Goal: Transaction & Acquisition: Subscribe to service/newsletter

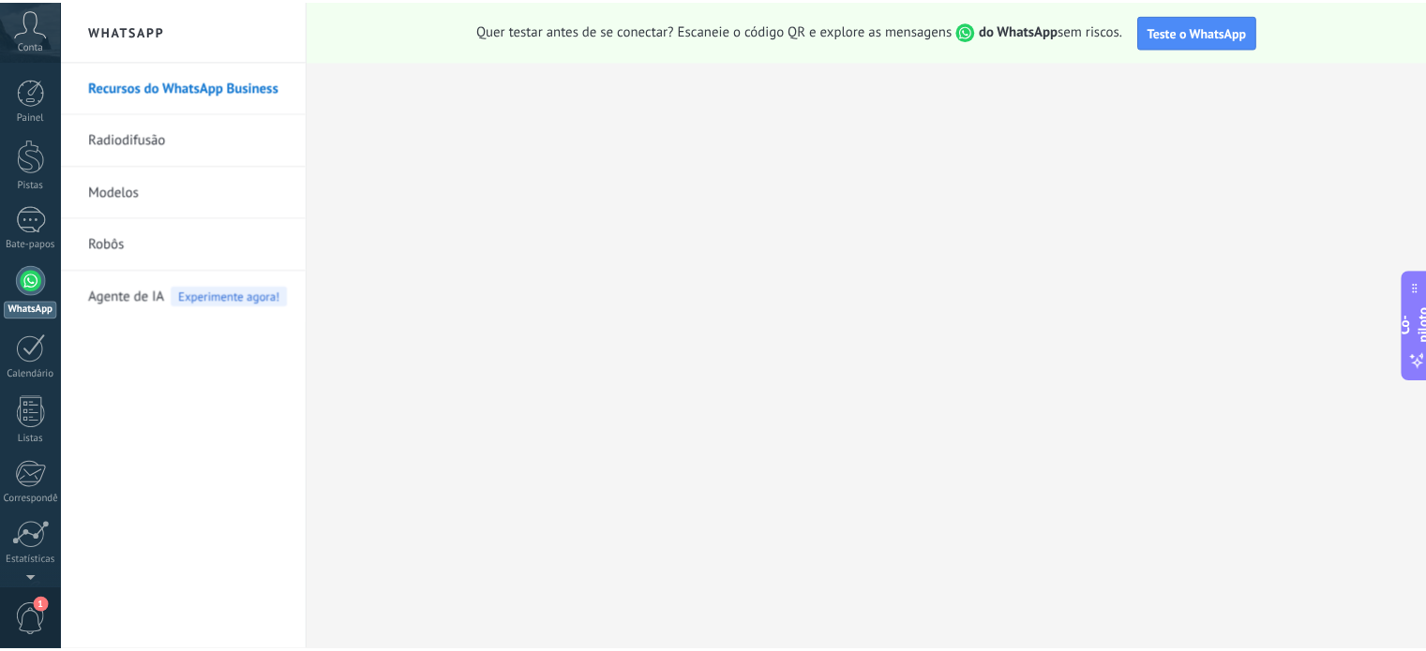
scroll to position [139, 0]
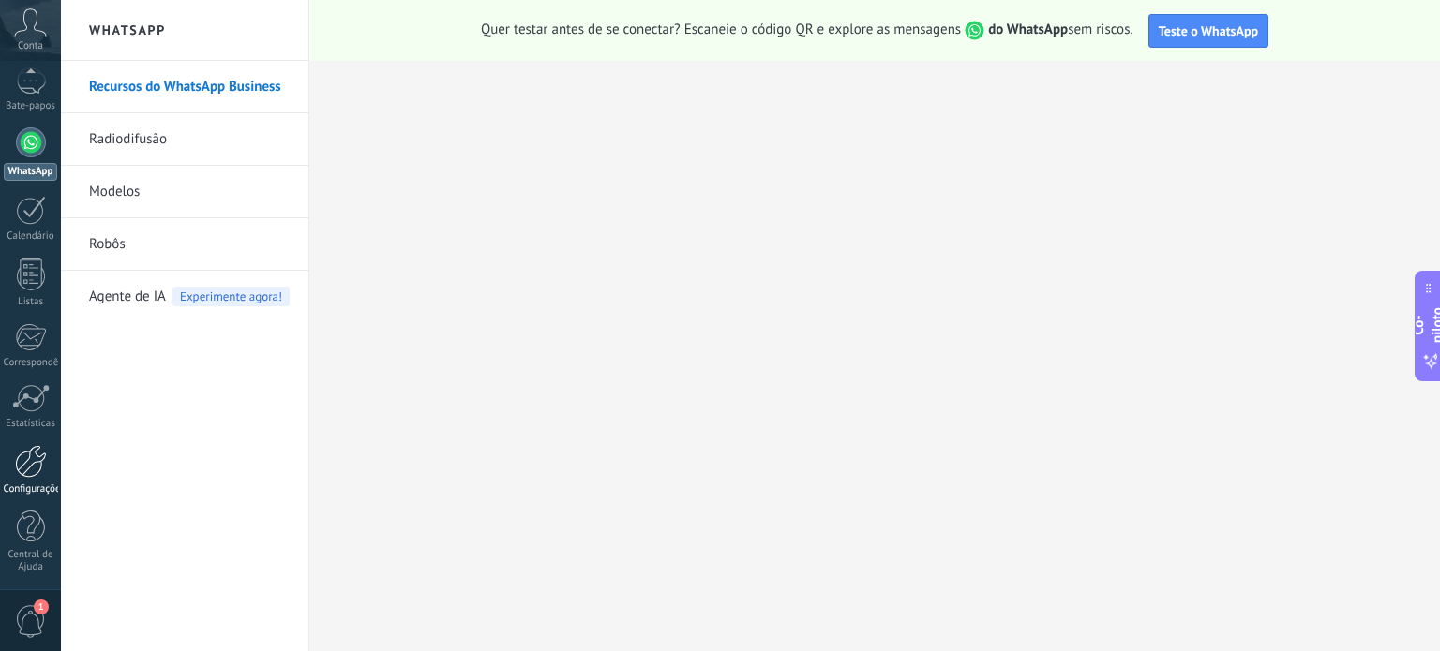
click at [19, 467] on div at bounding box center [31, 461] width 32 height 33
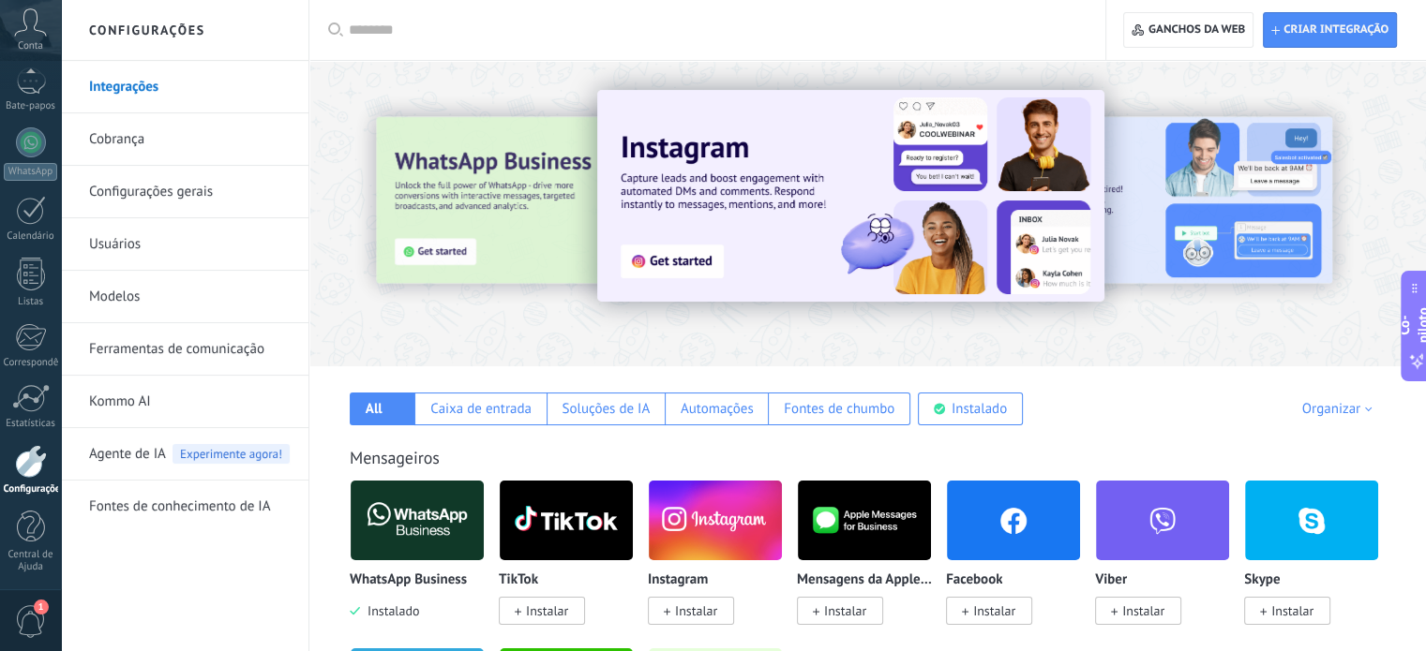
click at [191, 348] on font "Ferramentas de comunicação" at bounding box center [176, 349] width 175 height 18
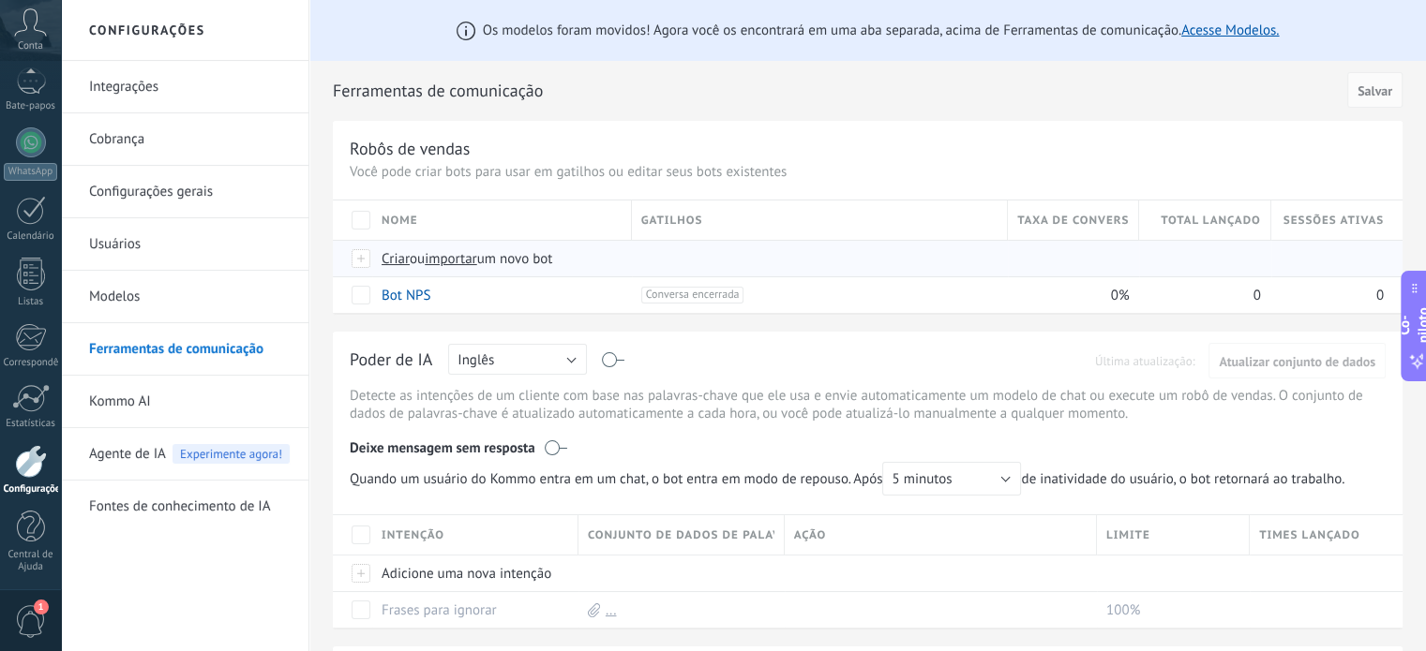
click at [425, 261] on font "ou" at bounding box center [417, 259] width 15 height 18
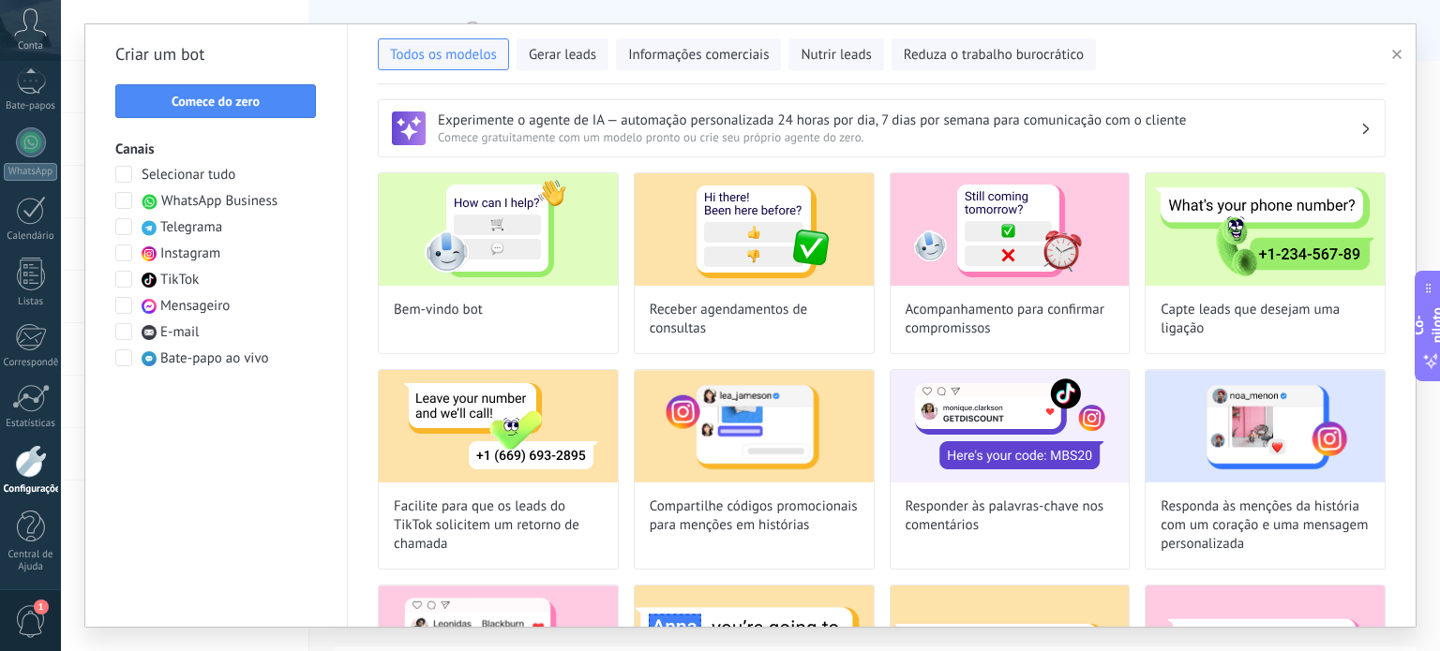
click at [1410, 55] on button "button" at bounding box center [1399, 54] width 31 height 22
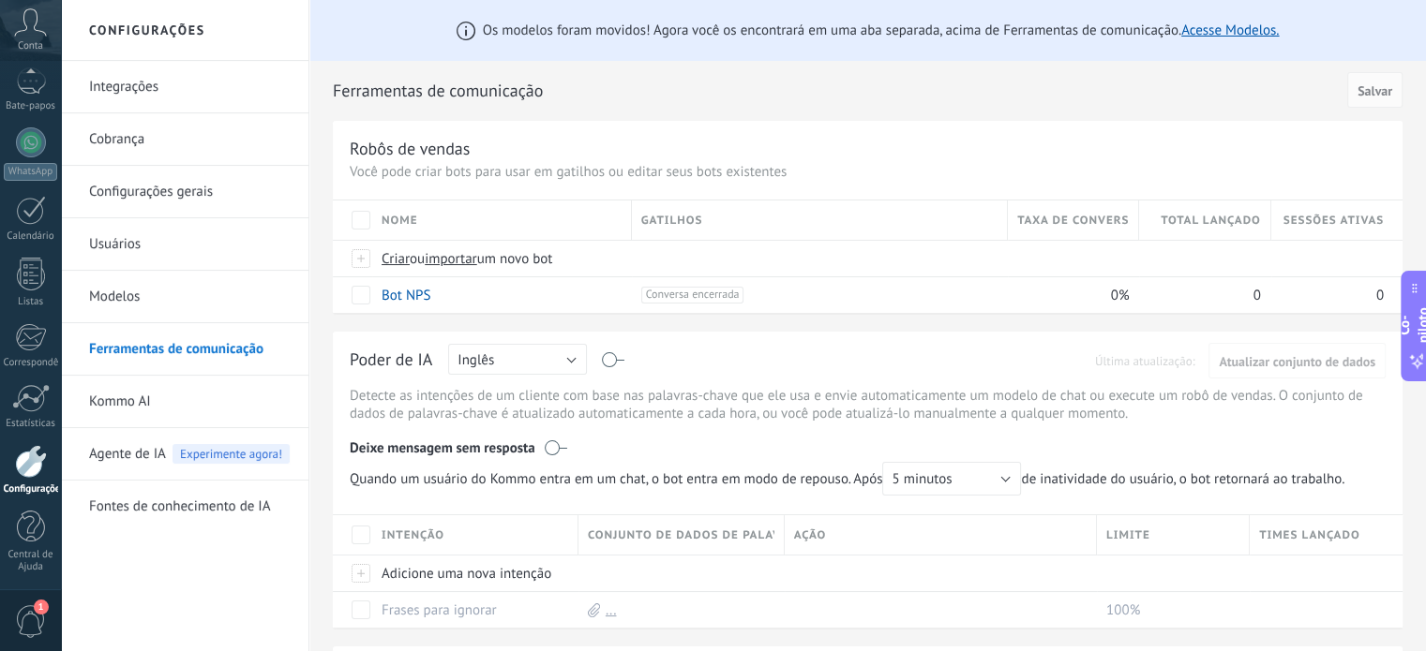
scroll to position [354, 0]
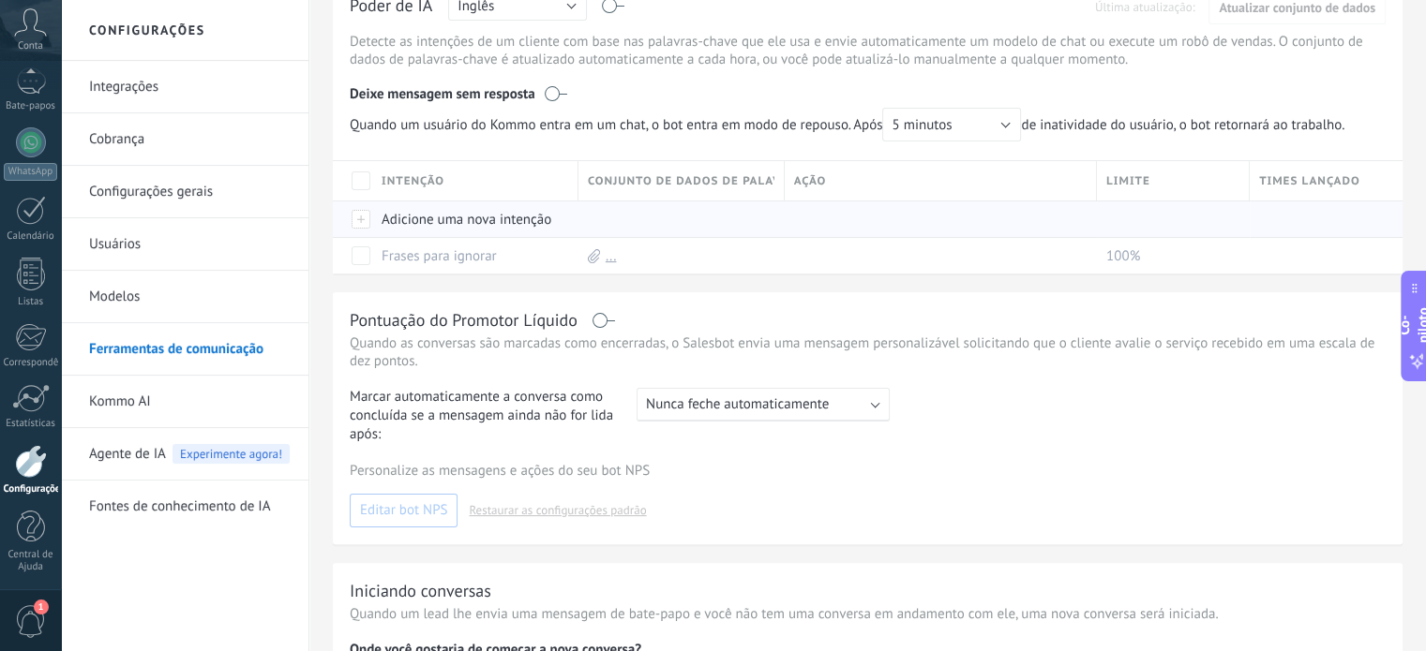
click at [480, 226] on font "Adicione uma nova intenção" at bounding box center [466, 220] width 170 height 18
click at [427, 261] on font "Salvar" at bounding box center [419, 262] width 35 height 17
click at [465, 224] on input "text" at bounding box center [473, 220] width 183 height 30
click at [683, 154] on div "Poder de IA russo Inglês Espanhol Português indonésio turco Inglês Última atual…" at bounding box center [867, 126] width 1069 height 296
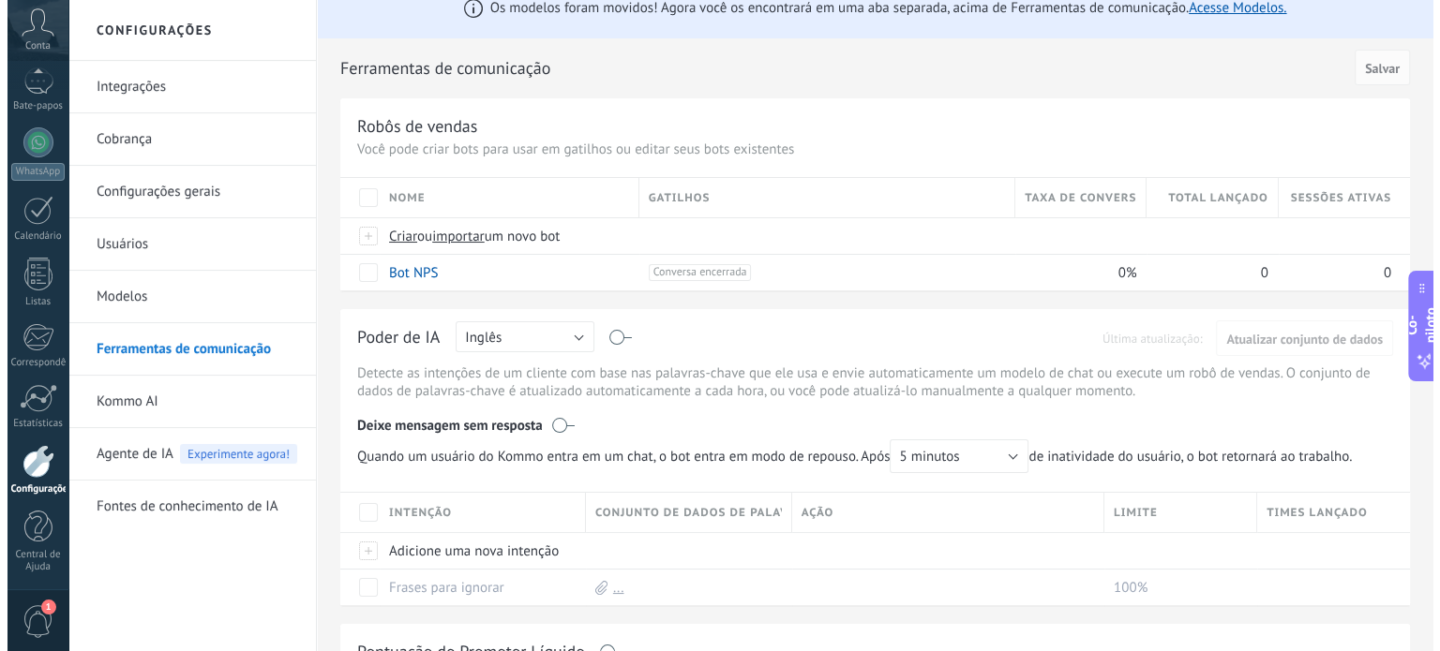
scroll to position [0, 0]
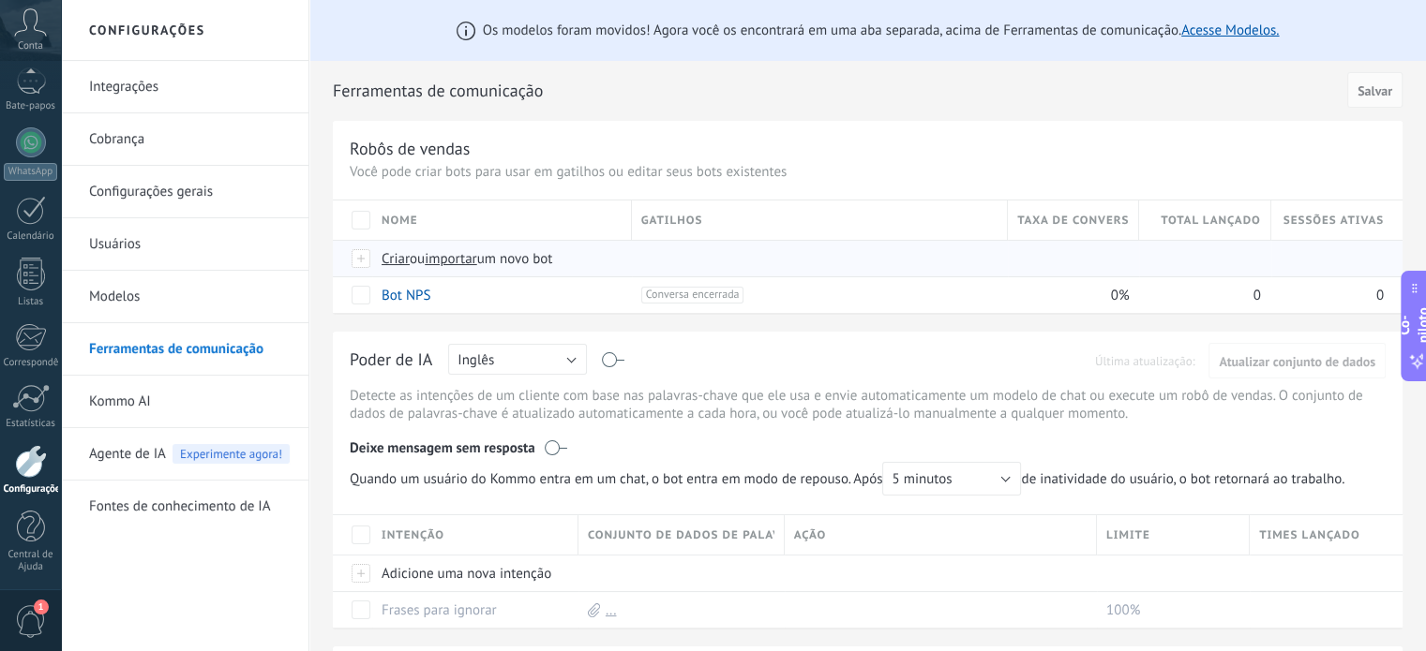
click at [425, 255] on font "ou" at bounding box center [417, 259] width 15 height 18
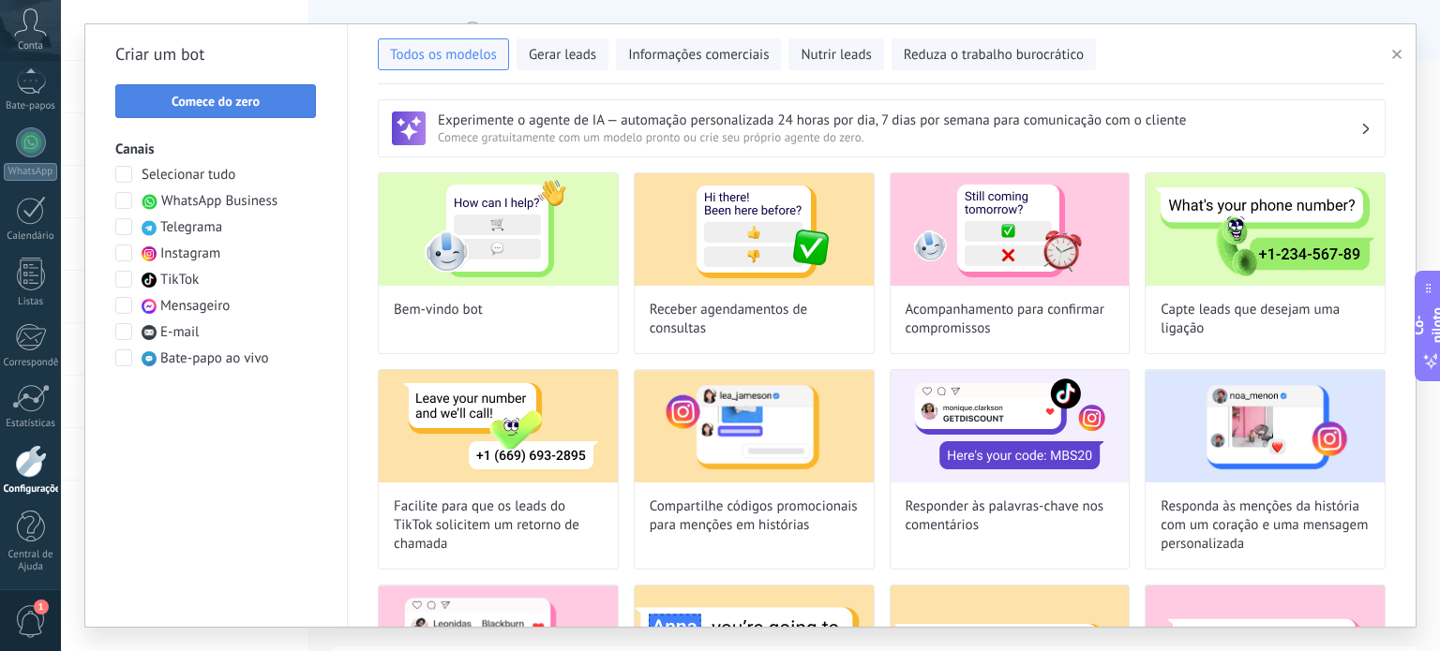
click at [206, 104] on font "Comece do zero" at bounding box center [216, 101] width 88 height 17
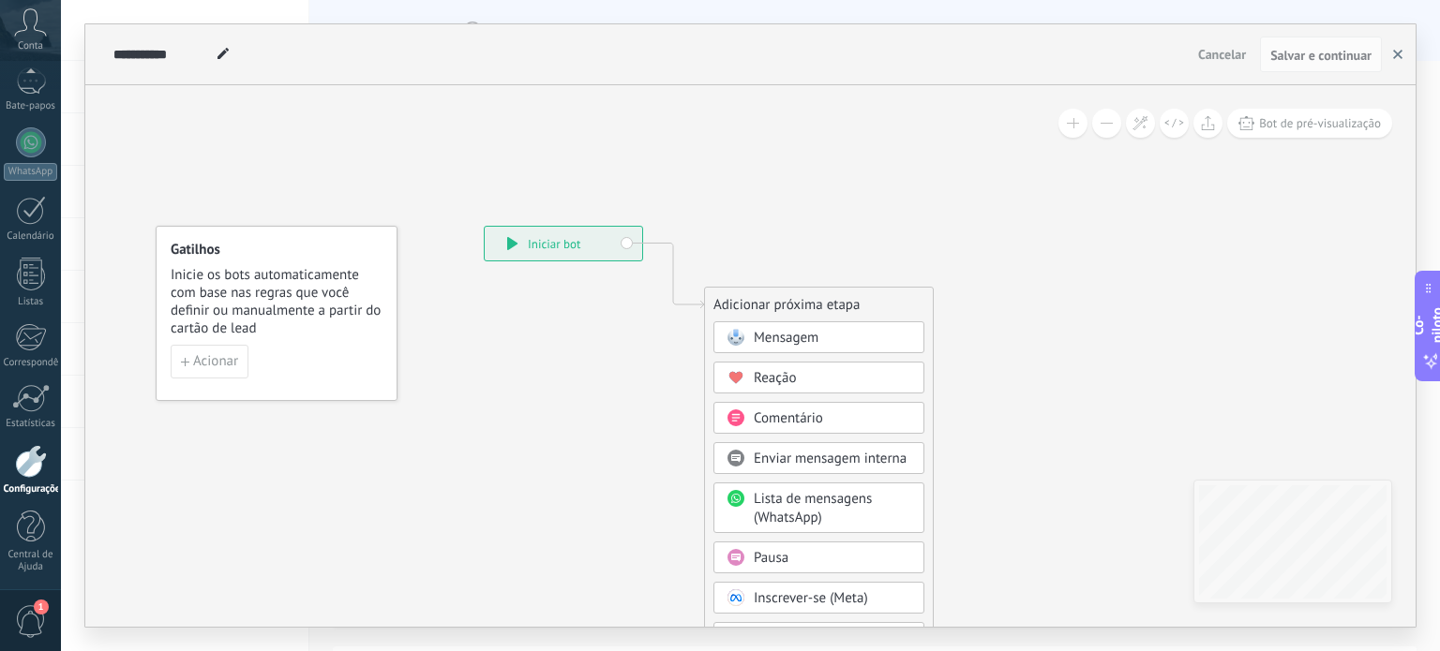
click at [1393, 52] on icon "button" at bounding box center [1397, 54] width 9 height 9
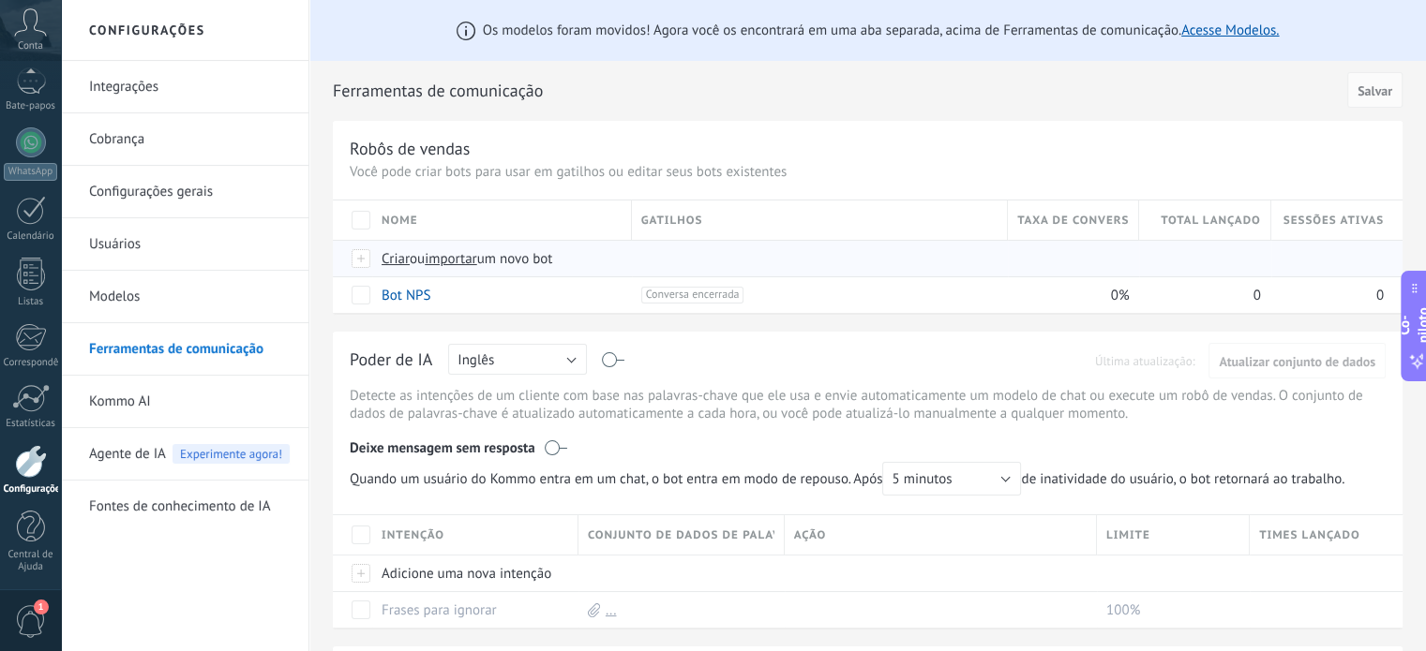
click at [439, 250] on font "importar" at bounding box center [451, 259] width 52 height 18
click at [0, 0] on input "importar um novo bot" at bounding box center [0, 0] width 0 height 0
click at [530, 262] on font "um novo bot" at bounding box center [515, 259] width 76 height 18
click at [0, 0] on input "importar um novo bot" at bounding box center [0, 0] width 0 height 0
click at [394, 265] on font "Criar" at bounding box center [395, 259] width 28 height 18
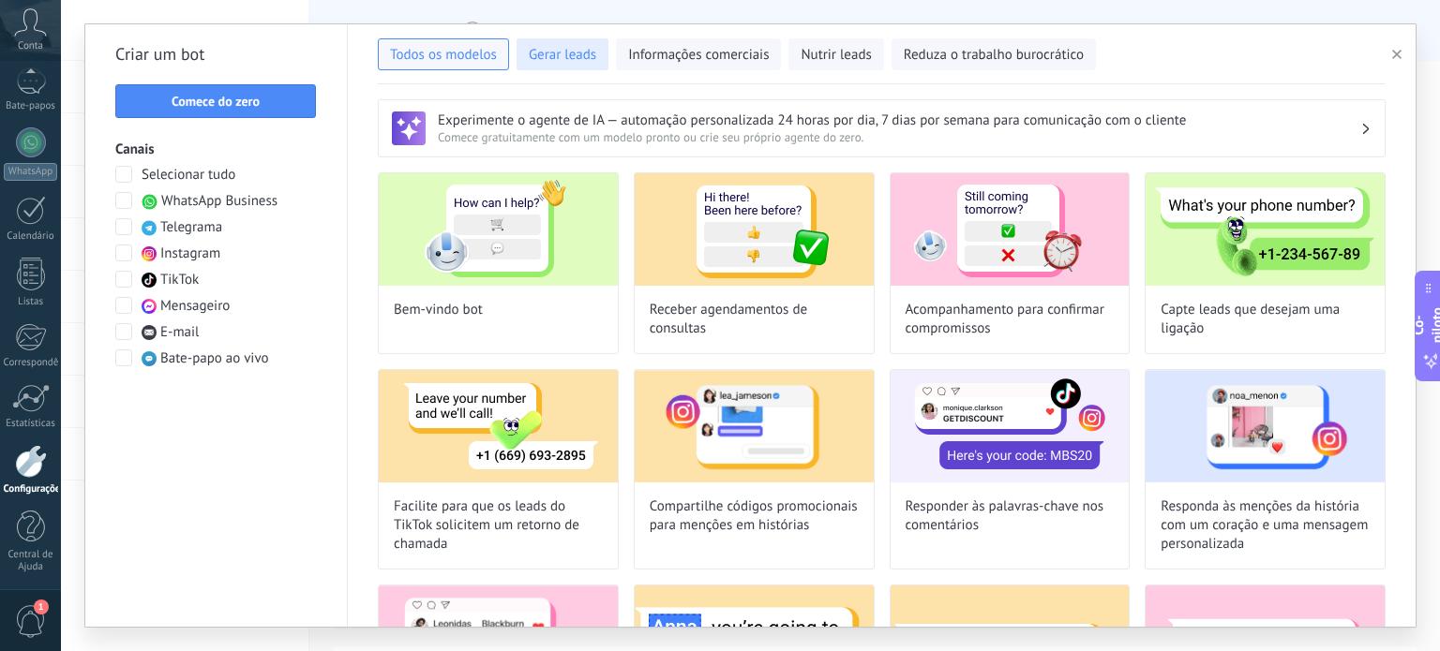
click at [561, 60] on font "Gerar leads" at bounding box center [562, 55] width 67 height 18
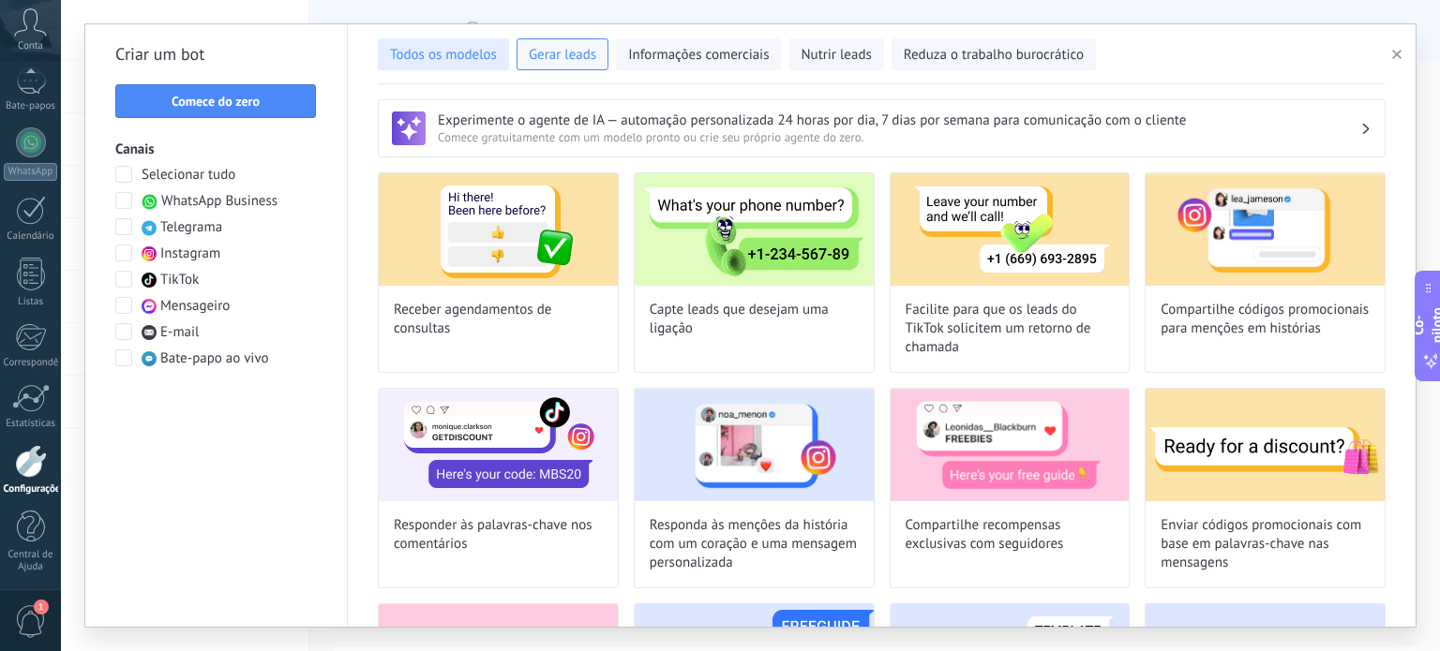
click at [440, 65] on button "Todos os modelos" at bounding box center [443, 54] width 131 height 32
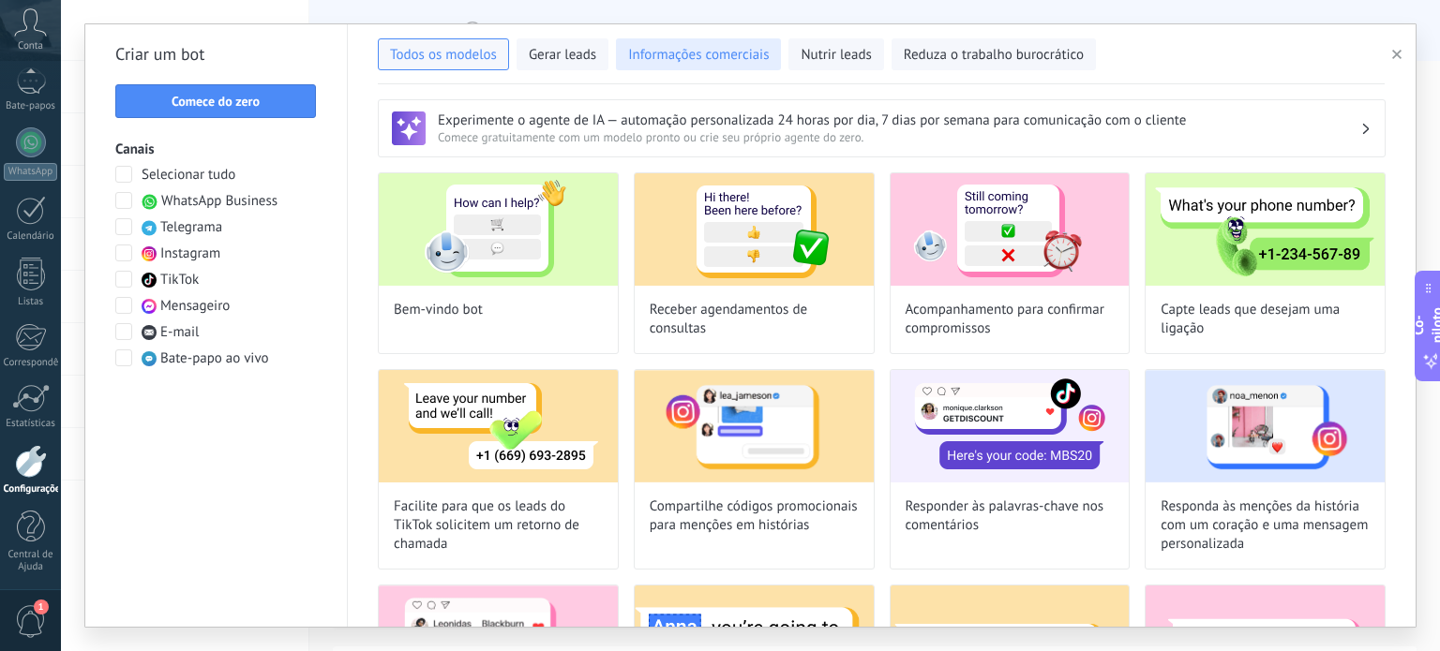
click at [673, 50] on font "Informações comerciais" at bounding box center [698, 55] width 141 height 18
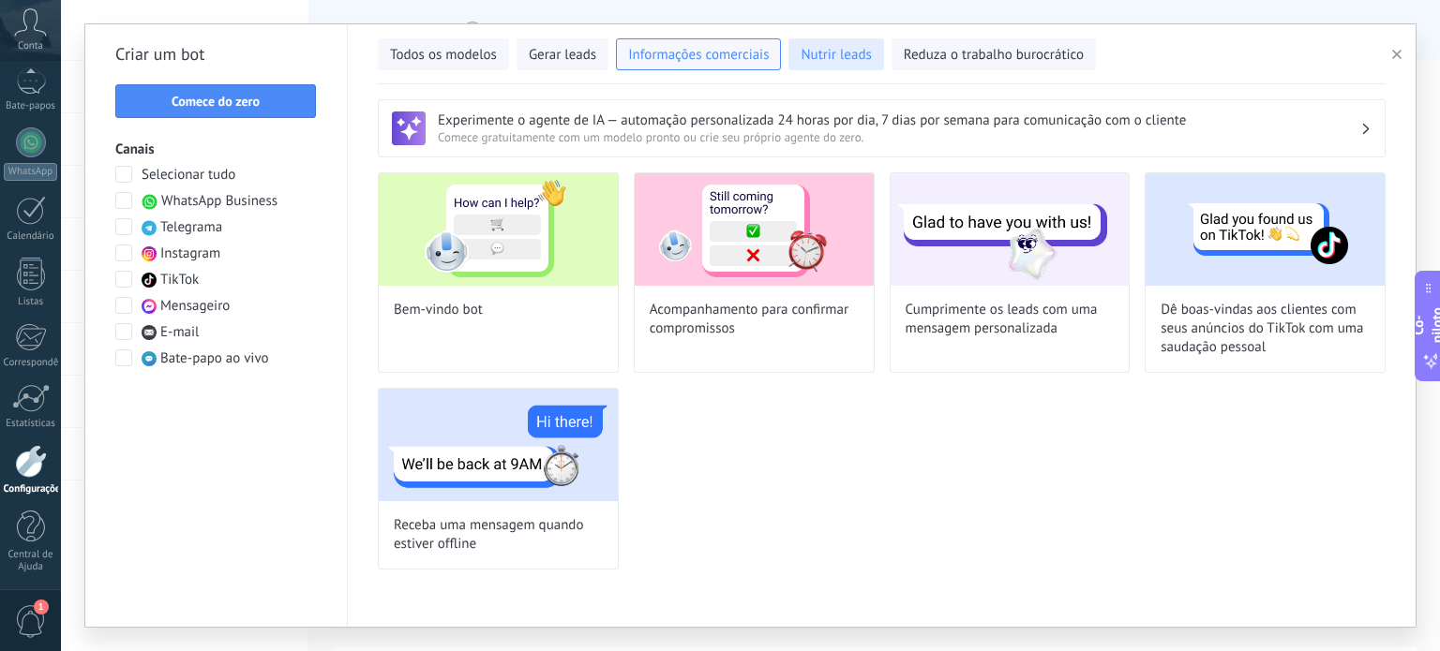
click at [807, 65] on button "Nutrir leads" at bounding box center [835, 54] width 95 height 32
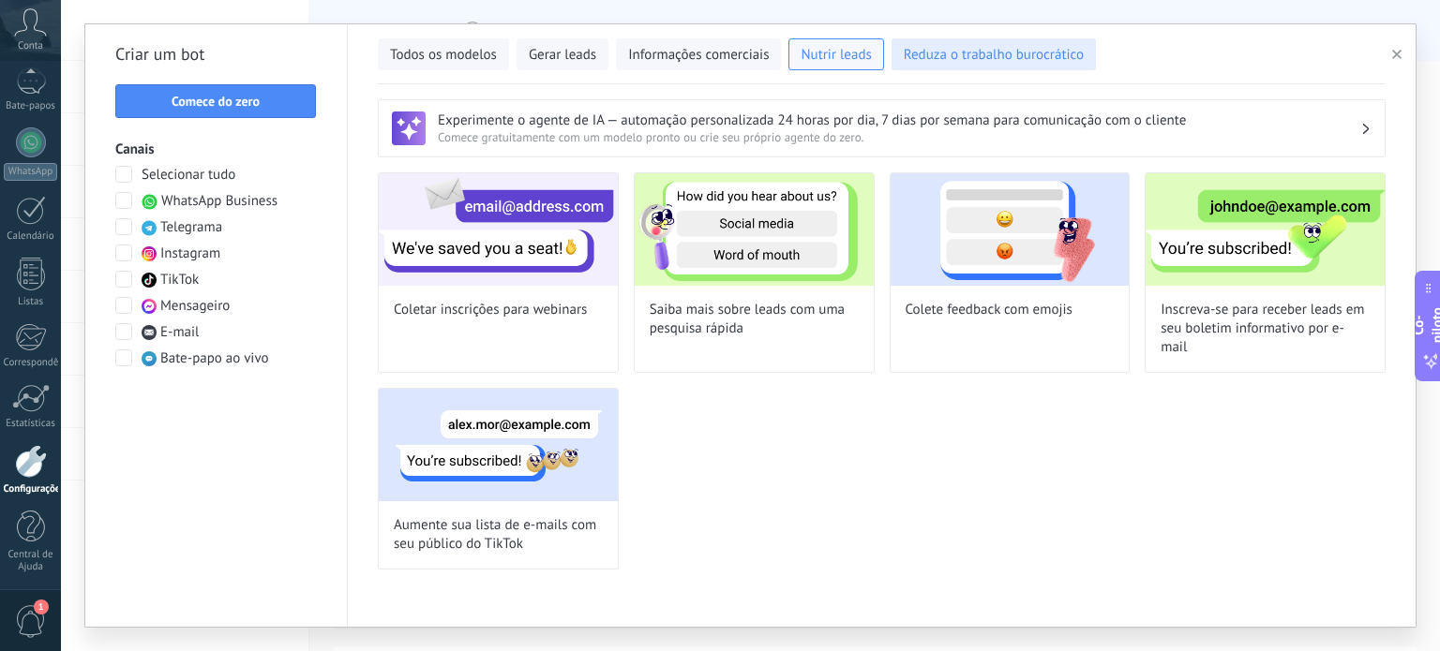
click at [918, 56] on font "Reduza o trabalho burocrático" at bounding box center [993, 55] width 180 height 18
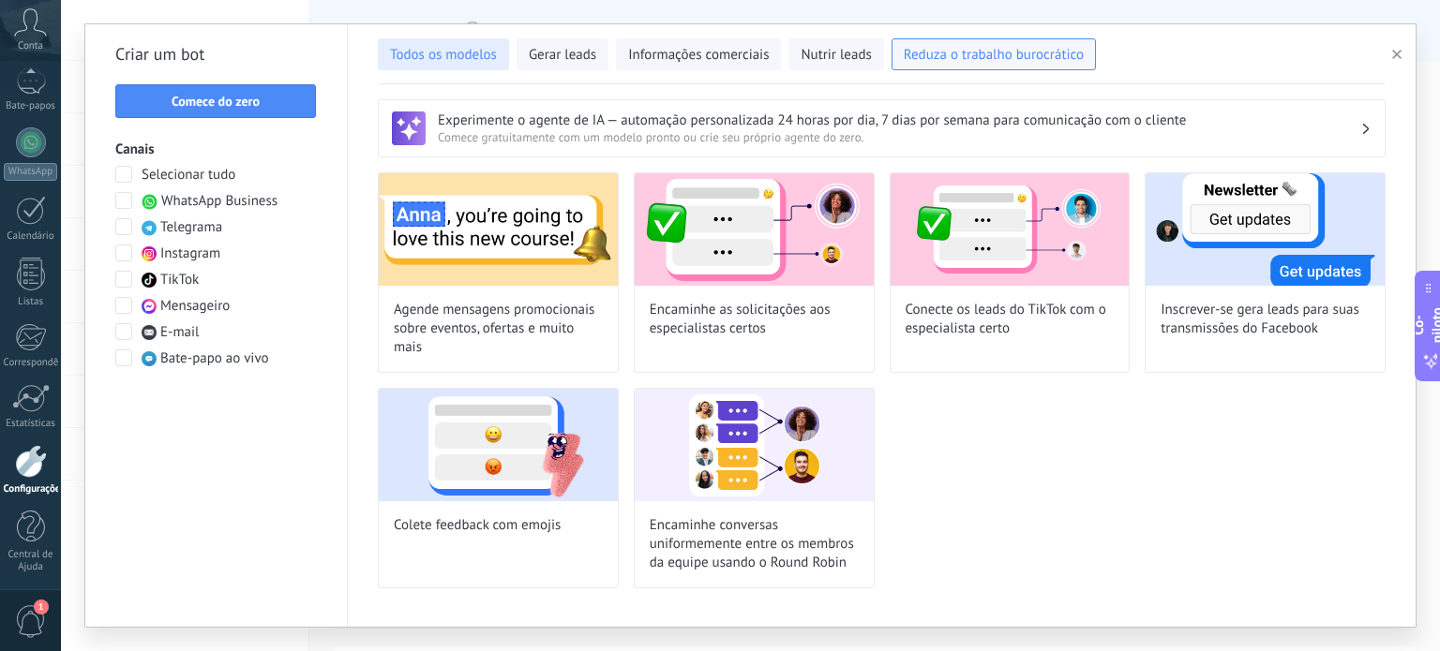
click at [448, 52] on font "Todos os modelos" at bounding box center [443, 55] width 107 height 18
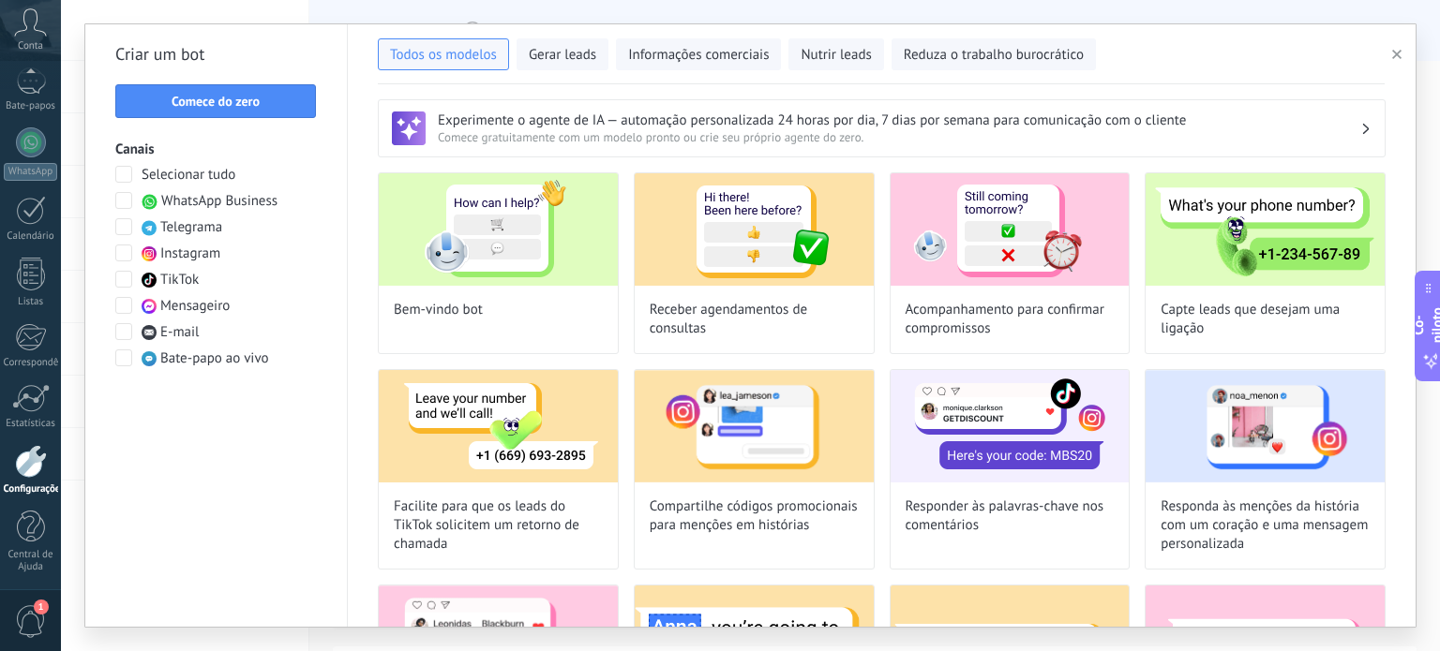
click at [1389, 53] on button "button" at bounding box center [1399, 54] width 31 height 22
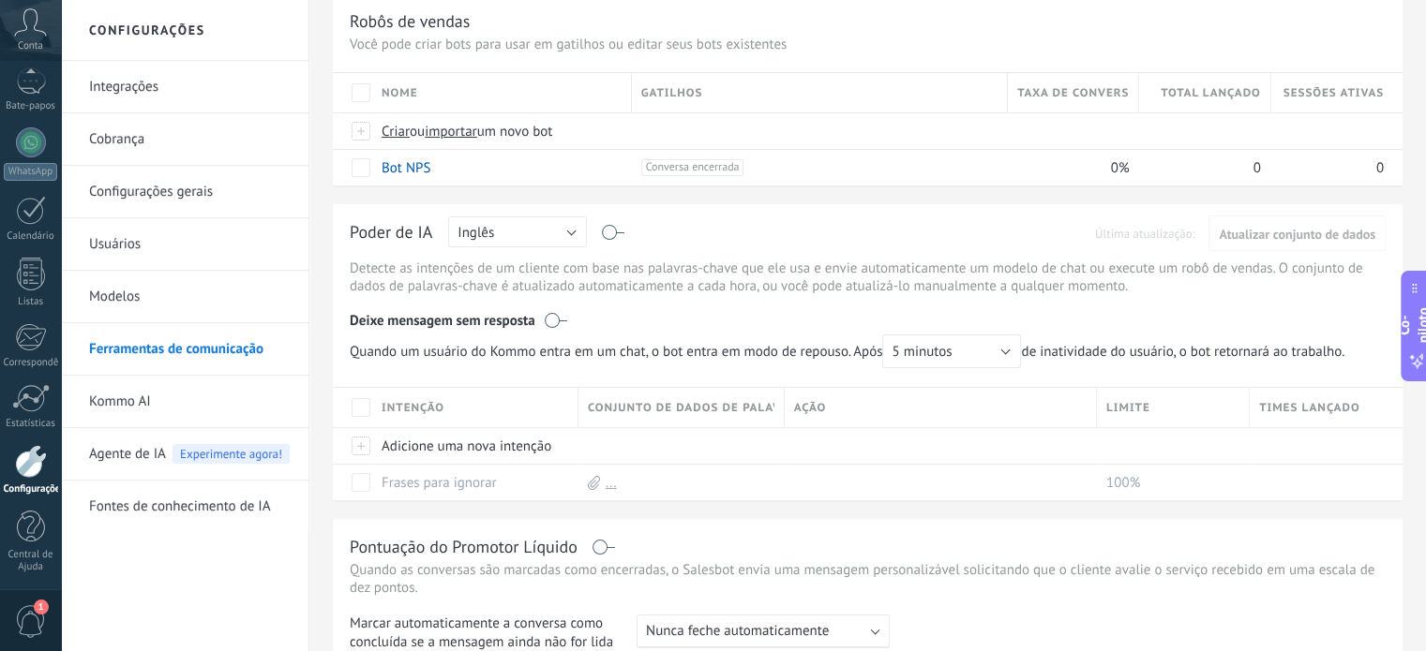
scroll to position [129, 0]
click at [517, 449] on font "Adicione uma nova intenção" at bounding box center [466, 445] width 170 height 18
click at [721, 456] on div at bounding box center [676, 444] width 197 height 36
click at [751, 391] on div "Conjunto de dados de palavras-chave" at bounding box center [680, 405] width 205 height 39
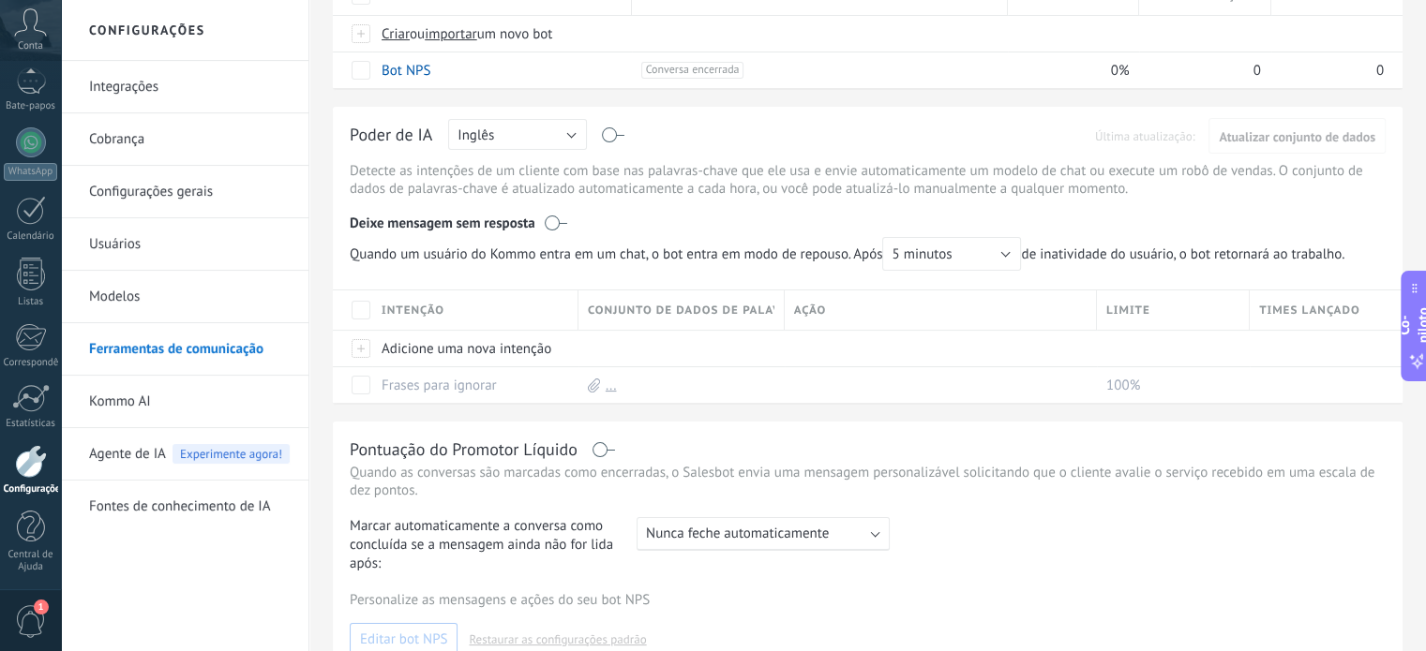
scroll to position [227, 0]
click at [444, 333] on div "Adicione uma nova intenção" at bounding box center [470, 347] width 197 height 36
type input "********"
click at [416, 392] on font "Salvar" at bounding box center [419, 389] width 35 height 17
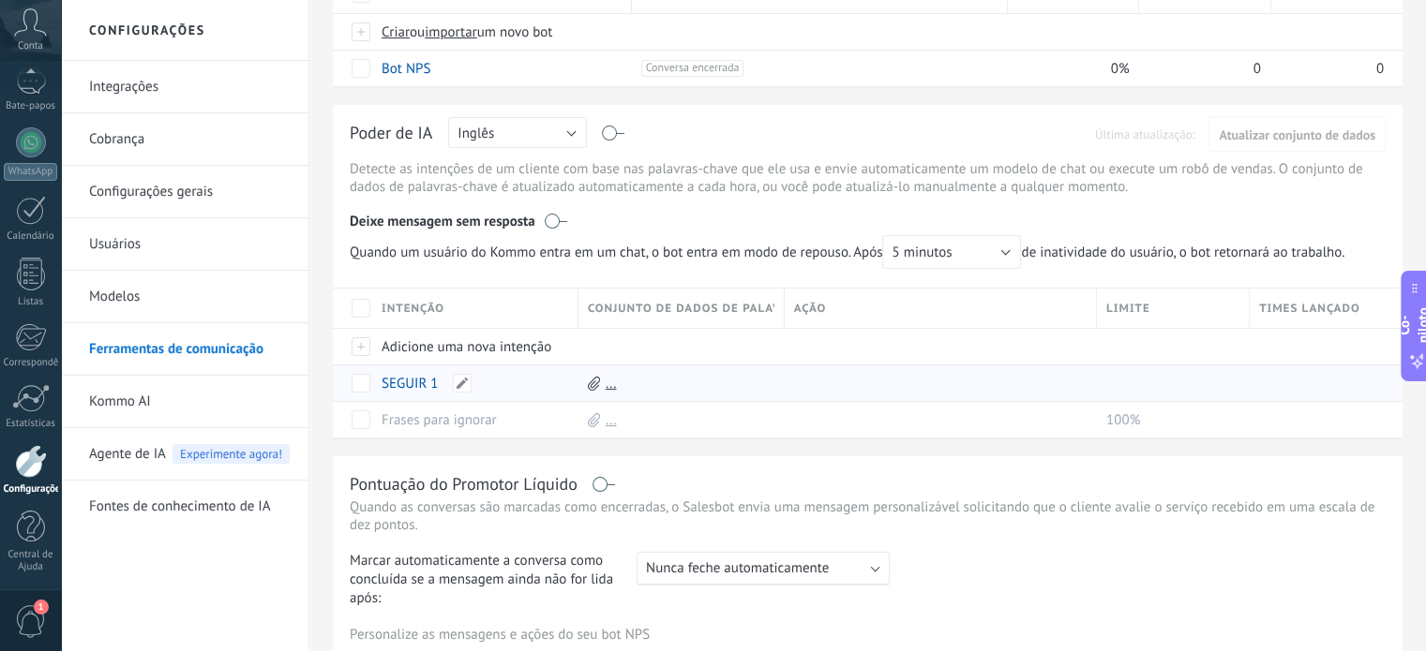
click at [506, 397] on div "SEGUIR 1" at bounding box center [470, 384] width 197 height 36
click at [526, 385] on div "SEGUIR 1" at bounding box center [470, 384] width 197 height 36
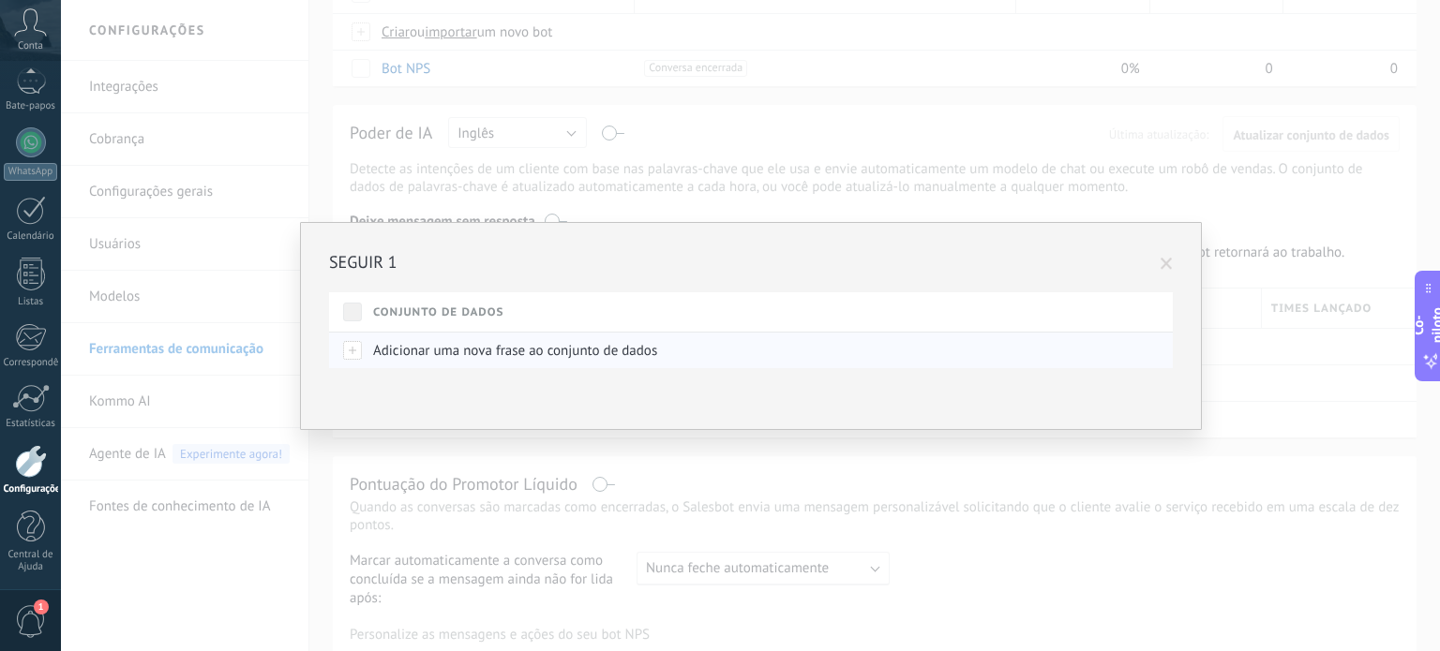
click at [521, 351] on font "Adicionar uma nova frase ao conjunto de dados" at bounding box center [515, 351] width 284 height 18
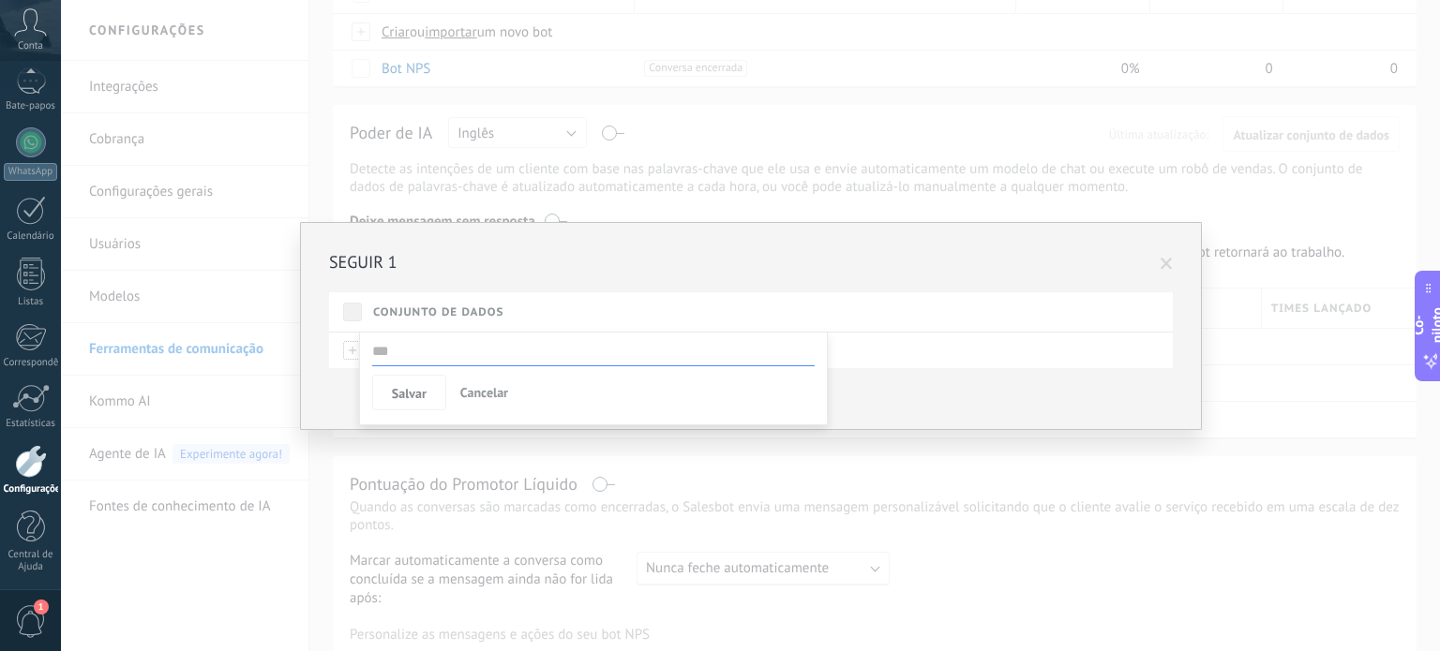
click at [483, 404] on button "Cancelar" at bounding box center [484, 393] width 63 height 36
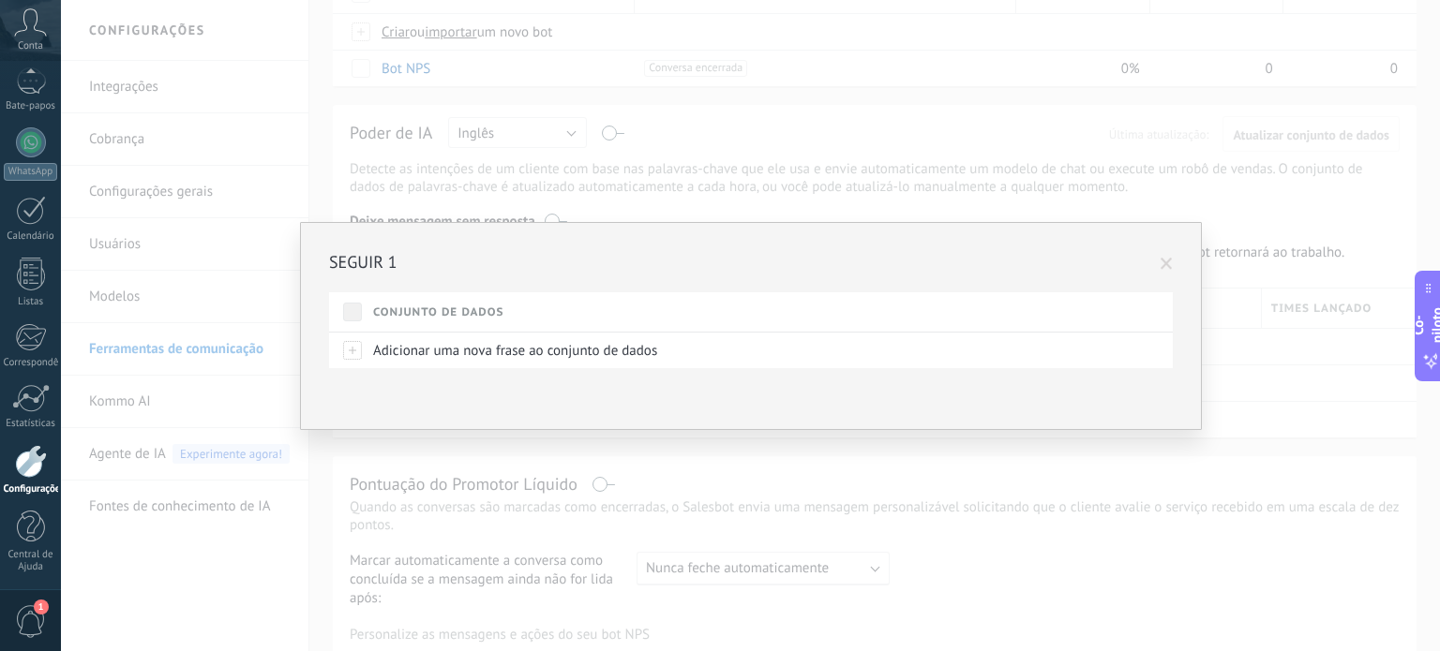
click at [1166, 261] on span at bounding box center [1166, 264] width 12 height 13
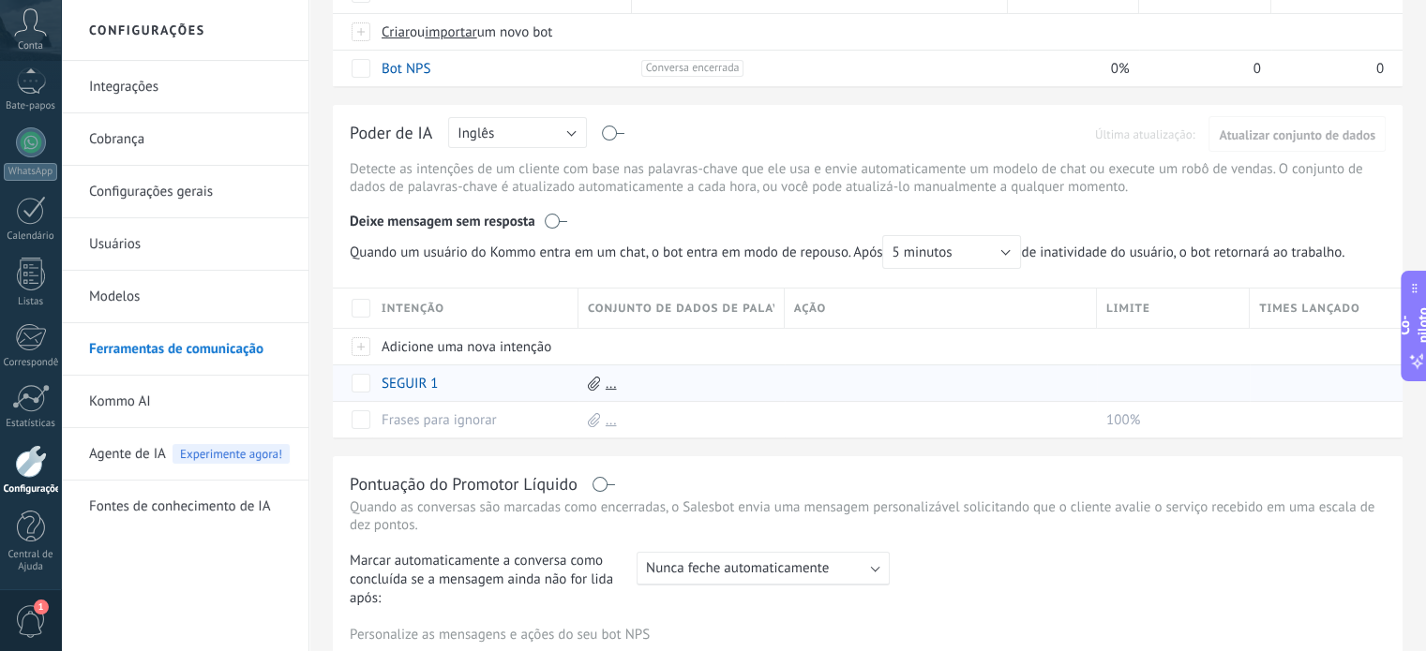
click at [600, 383] on div "..." at bounding box center [676, 384] width 197 height 36
click at [614, 386] on font "..." at bounding box center [610, 384] width 11 height 18
click at [590, 378] on icon at bounding box center [594, 384] width 12 height 14
click at [590, 379] on icon at bounding box center [594, 384] width 12 height 14
click at [422, 377] on font "SEGUIR 1" at bounding box center [409, 384] width 56 height 18
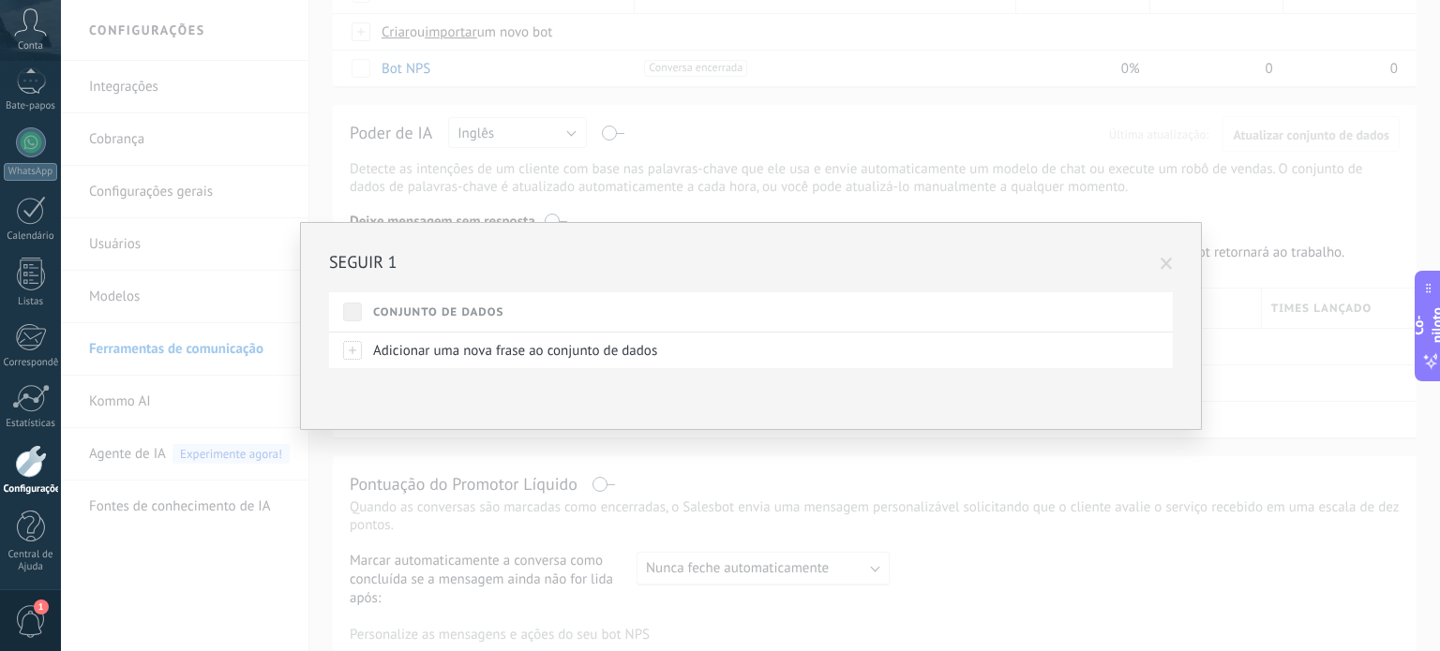
click at [410, 308] on font "Conjunto de dados" at bounding box center [438, 313] width 130 height 14
click at [374, 332] on div "Adicionar uma nova frase ao conjunto de dados" at bounding box center [768, 350] width 809 height 37
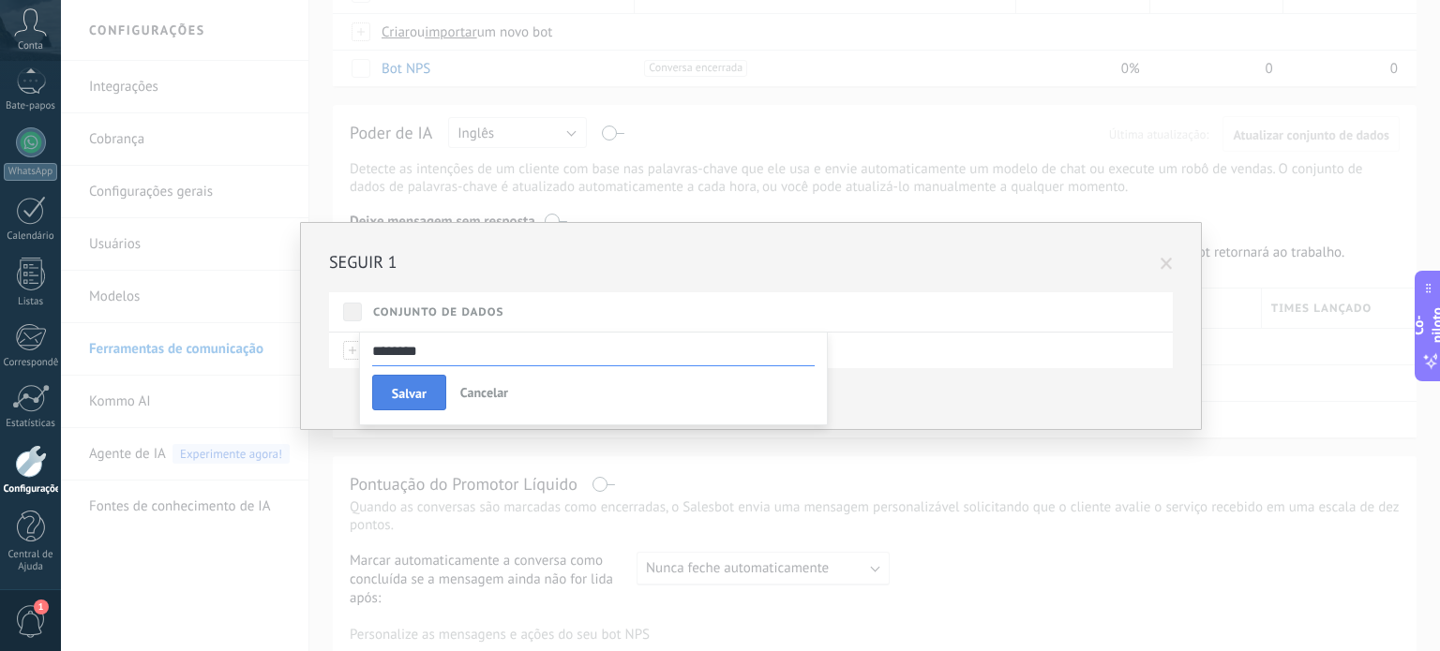
type input "********"
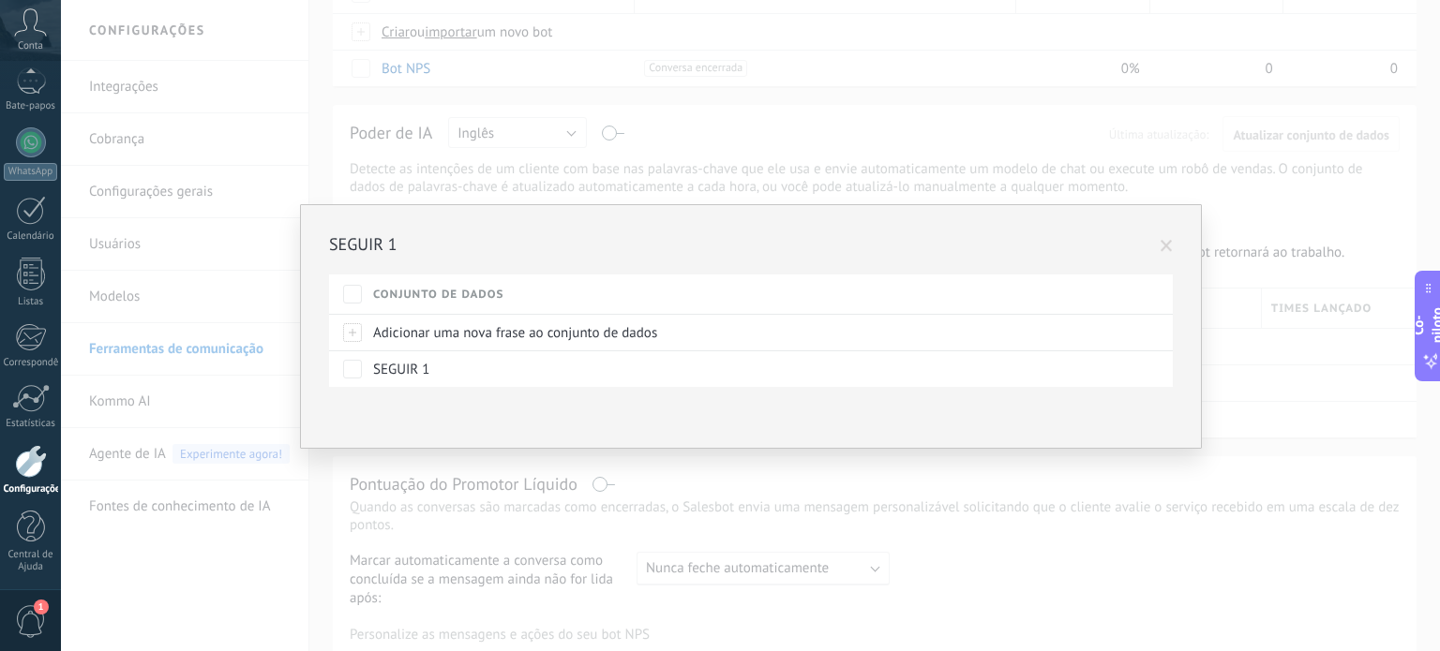
click at [1173, 246] on div "SEGUIR 1 Conjunto de dados Adicionar uma nova frase ao conjunto de dados SEGUIR…" at bounding box center [751, 326] width 902 height 245
click at [1155, 243] on span at bounding box center [1166, 247] width 31 height 32
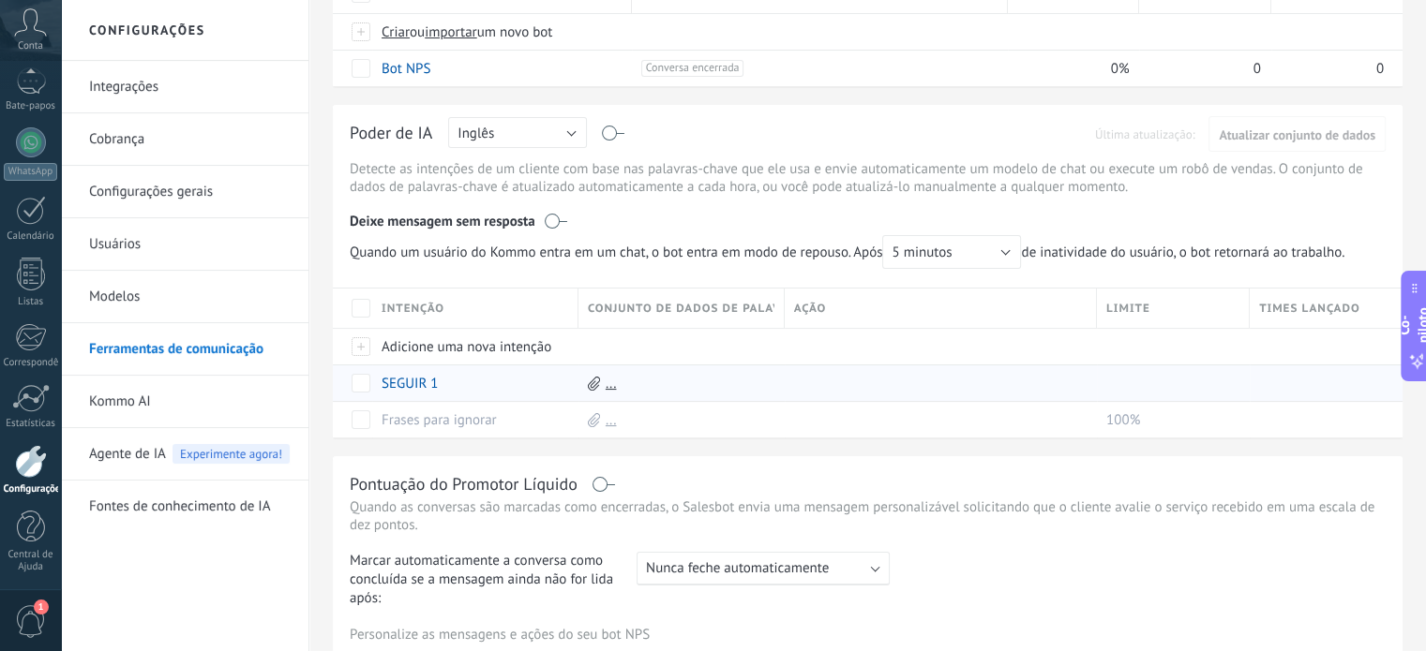
drag, startPoint x: 760, startPoint y: 411, endPoint x: 691, endPoint y: 384, distance: 74.2
click at [691, 384] on div "..." at bounding box center [676, 384] width 197 height 36
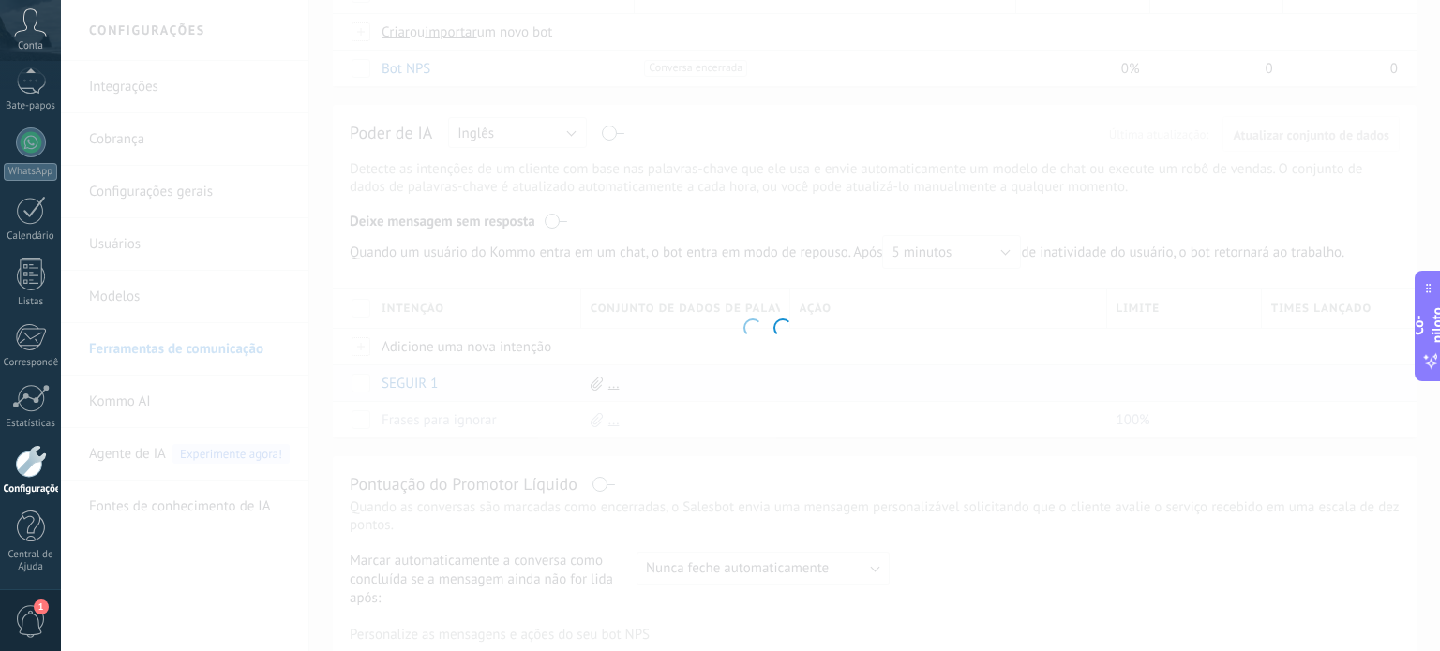
click at [691, 384] on body ".abccls-1,.abccls-2{fill-rule:evenodd}.abccls-2{fill:#fff} .abfcls-1{fill:none}…" at bounding box center [720, 98] width 1440 height 651
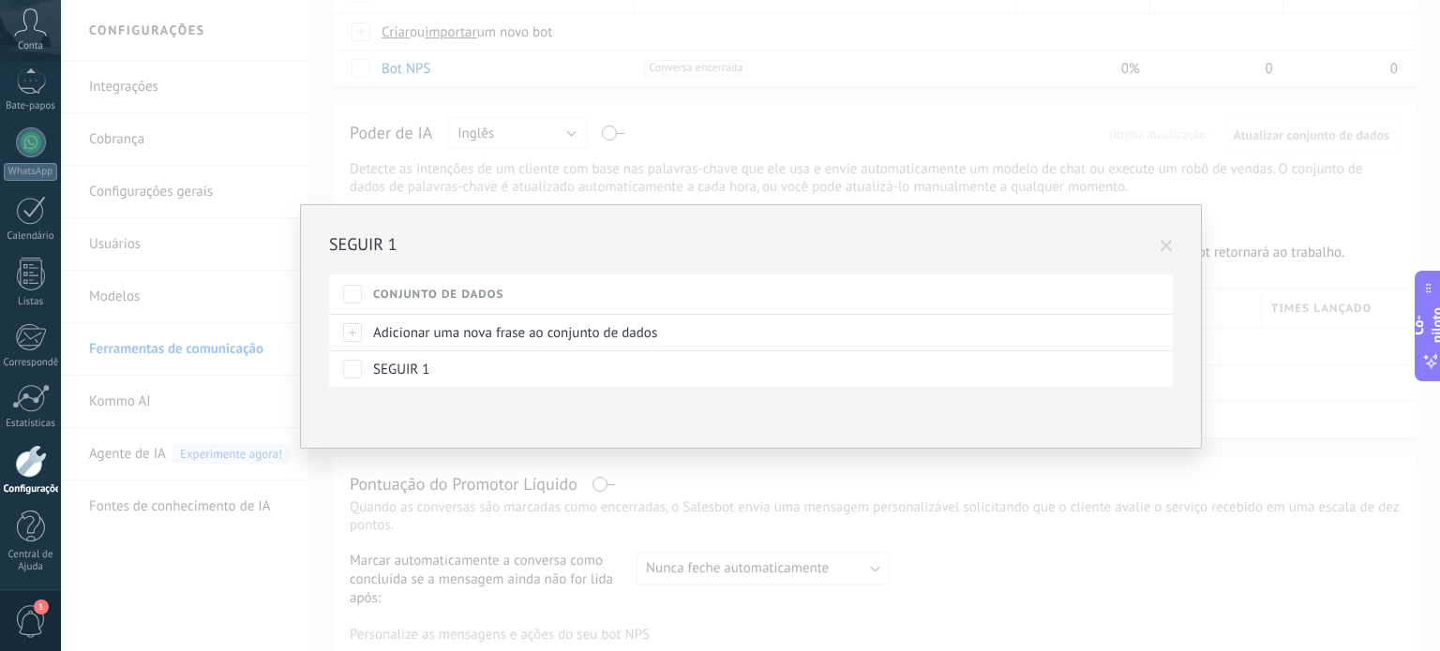
click at [1162, 246] on span at bounding box center [1166, 246] width 12 height 13
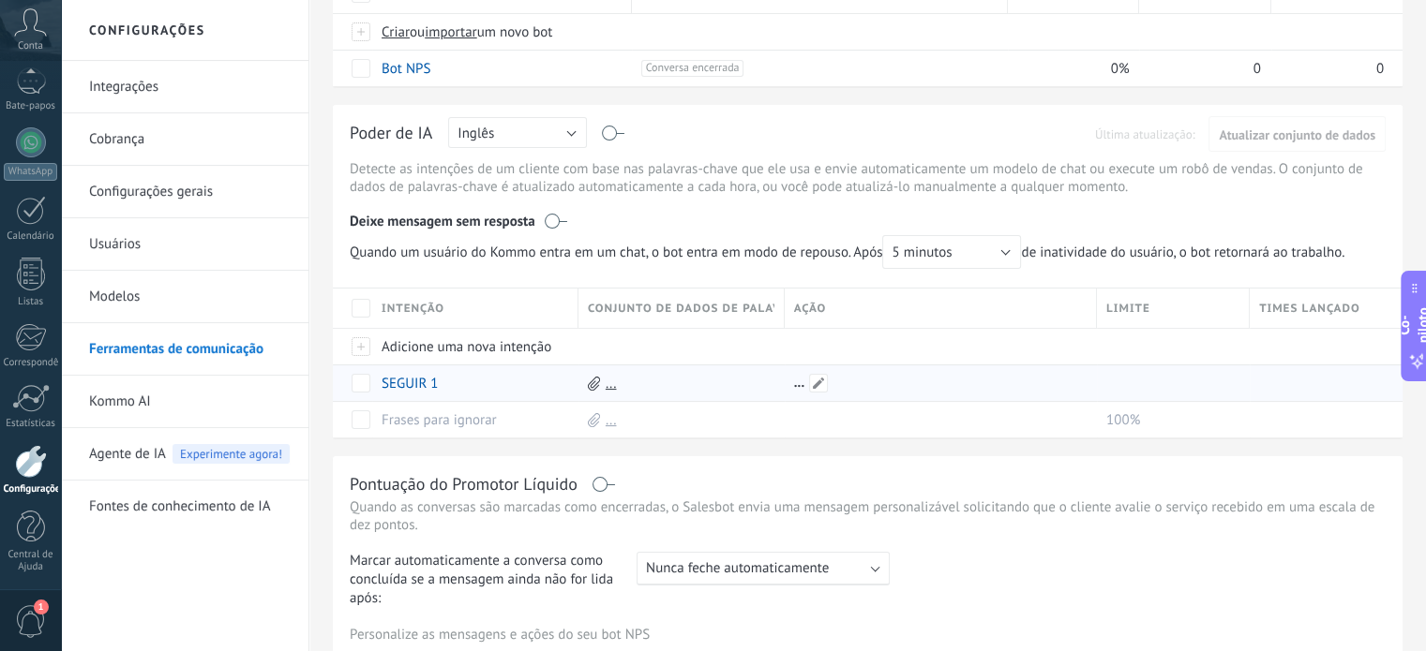
click at [798, 385] on div at bounding box center [935, 384] width 303 height 36
click at [817, 383] on span at bounding box center [818, 383] width 19 height 19
click at [862, 383] on button "Selecione" at bounding box center [833, 384] width 72 height 24
click at [862, 383] on font "Selecione" at bounding box center [835, 384] width 58 height 18
click at [911, 423] on font "Cancelar" at bounding box center [909, 425] width 48 height 17
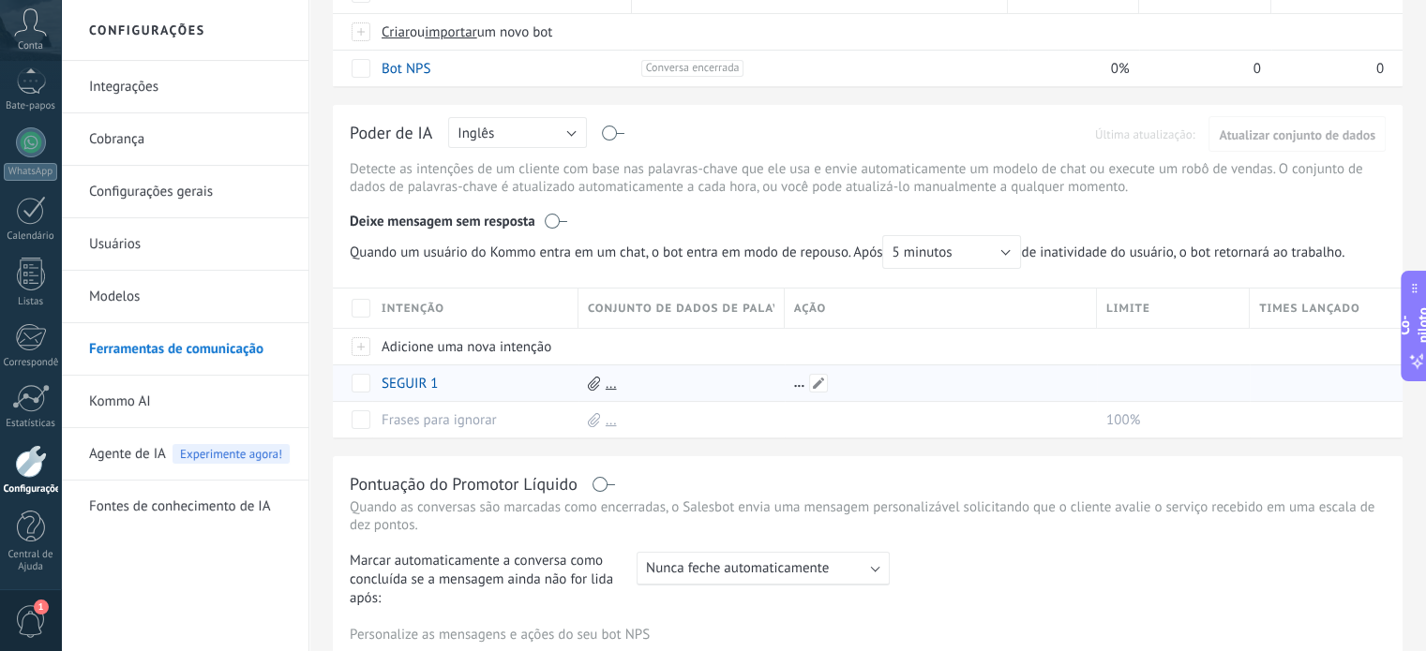
click at [799, 385] on div at bounding box center [935, 384] width 303 height 36
click at [799, 389] on div at bounding box center [935, 384] width 303 height 36
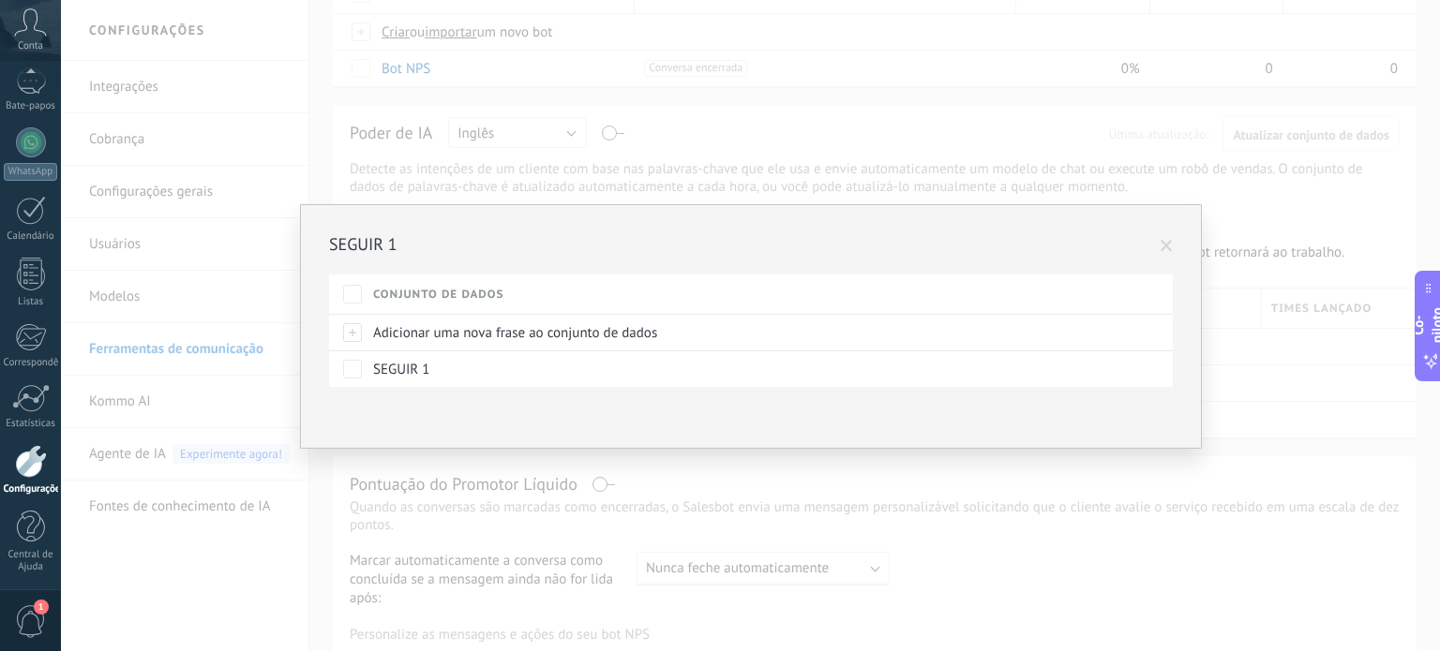
click at [1167, 237] on span at bounding box center [1166, 247] width 31 height 32
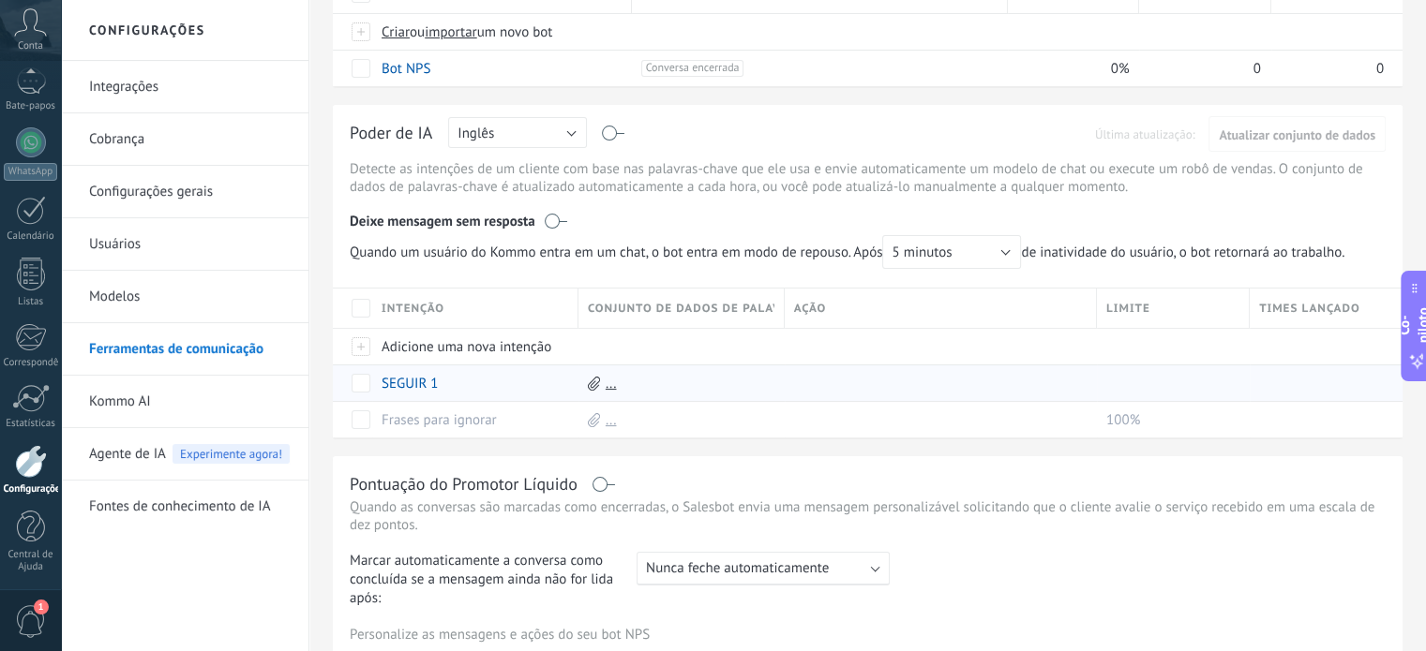
click at [613, 387] on font "..." at bounding box center [610, 384] width 11 height 18
click at [454, 381] on span at bounding box center [462, 383] width 19 height 19
type input "*"
click at [469, 385] on span at bounding box center [462, 383] width 19 height 19
click at [500, 432] on font "Cancelar" at bounding box center [494, 425] width 48 height 17
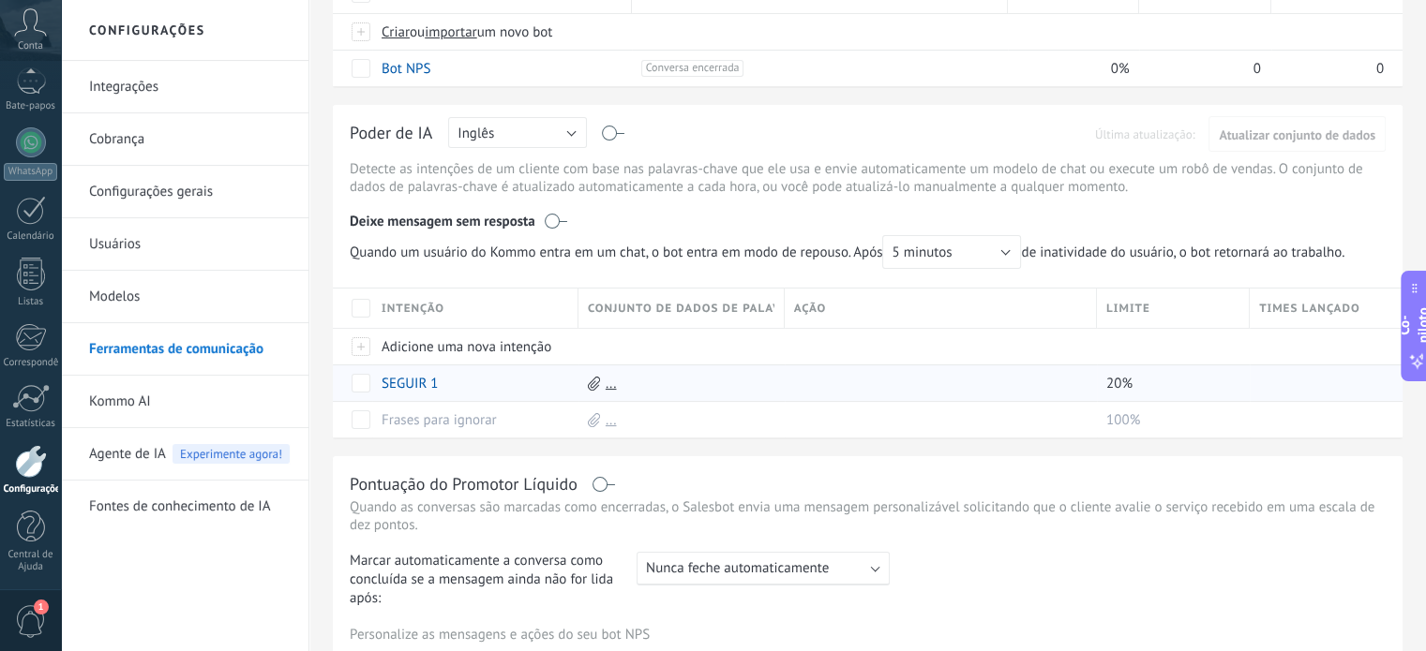
click at [609, 389] on font "..." at bounding box center [610, 384] width 11 height 18
click at [819, 380] on span at bounding box center [818, 383] width 19 height 19
click at [836, 382] on font "Selecione" at bounding box center [826, 384] width 58 height 18
click at [829, 437] on button "Salvar" at bounding box center [834, 426] width 74 height 36
click at [898, 435] on button "Cancelar" at bounding box center [908, 426] width 63 height 36
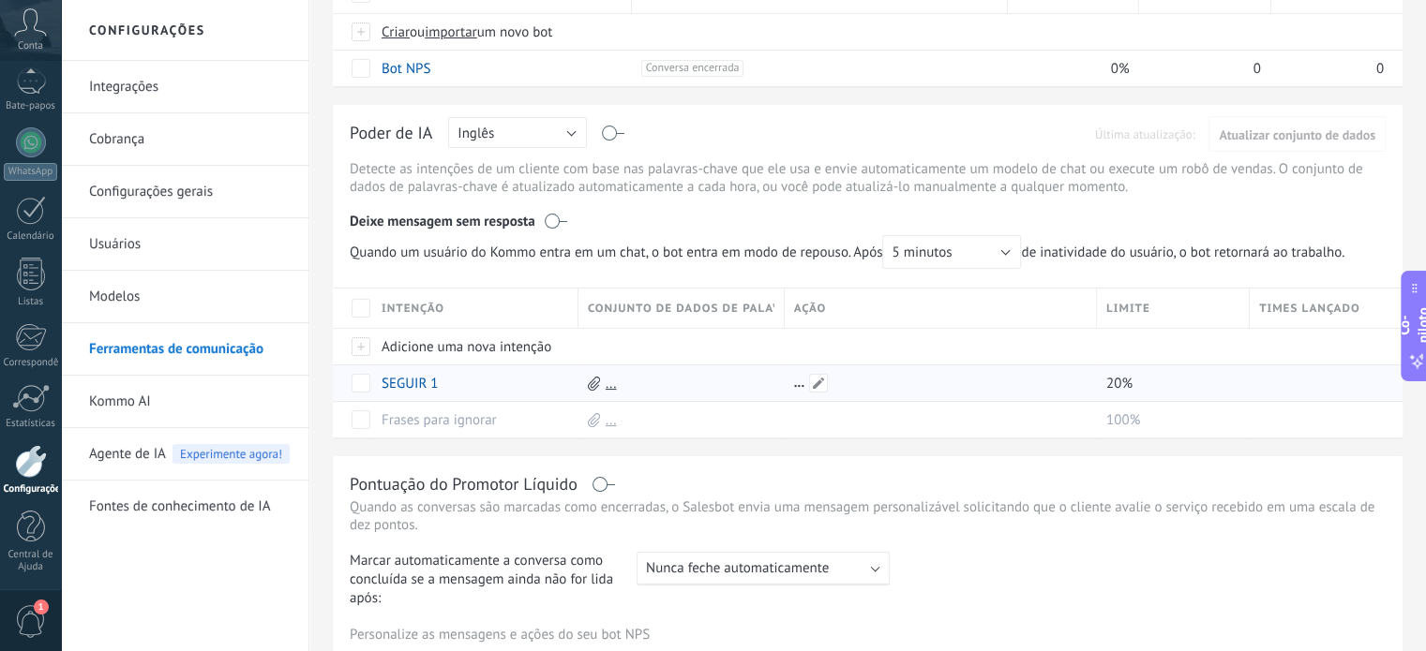
click at [799, 389] on div at bounding box center [935, 384] width 303 height 36
click at [570, 133] on button "Inglês" at bounding box center [517, 132] width 139 height 31
click at [531, 157] on span "Inglês" at bounding box center [508, 166] width 143 height 18
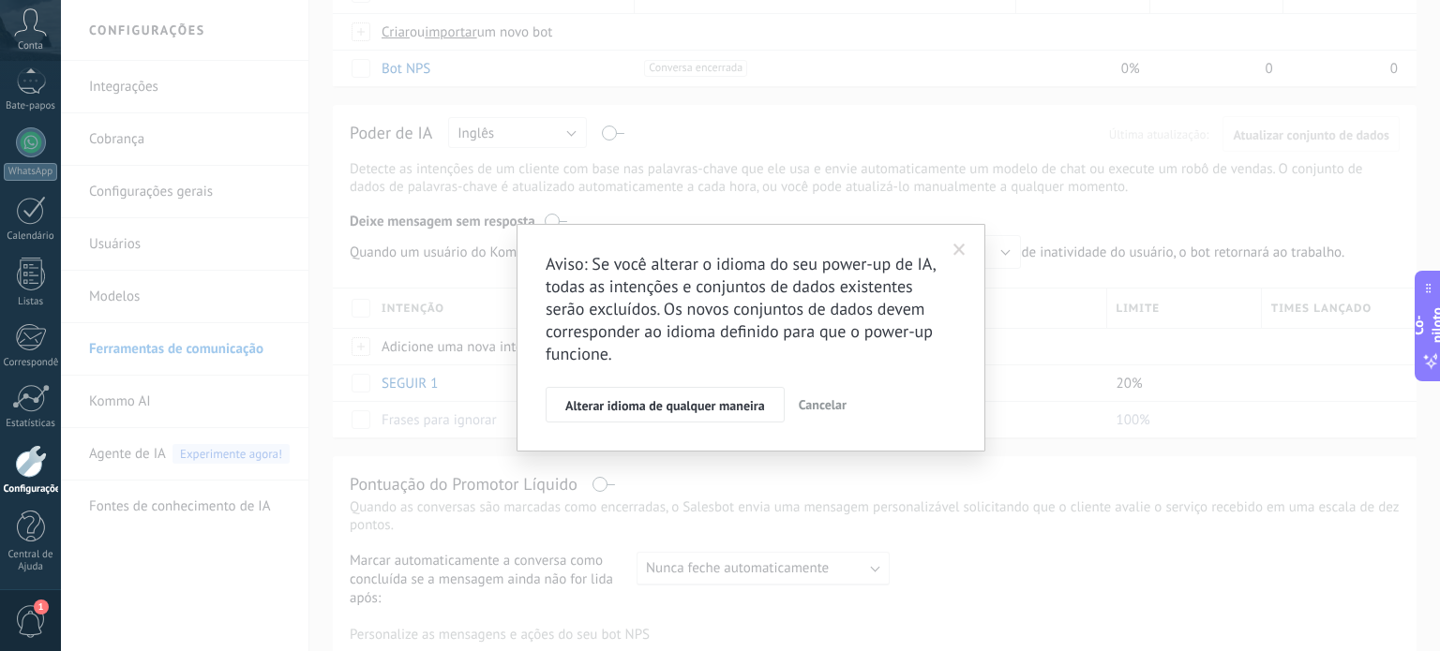
click at [966, 252] on span at bounding box center [959, 250] width 31 height 32
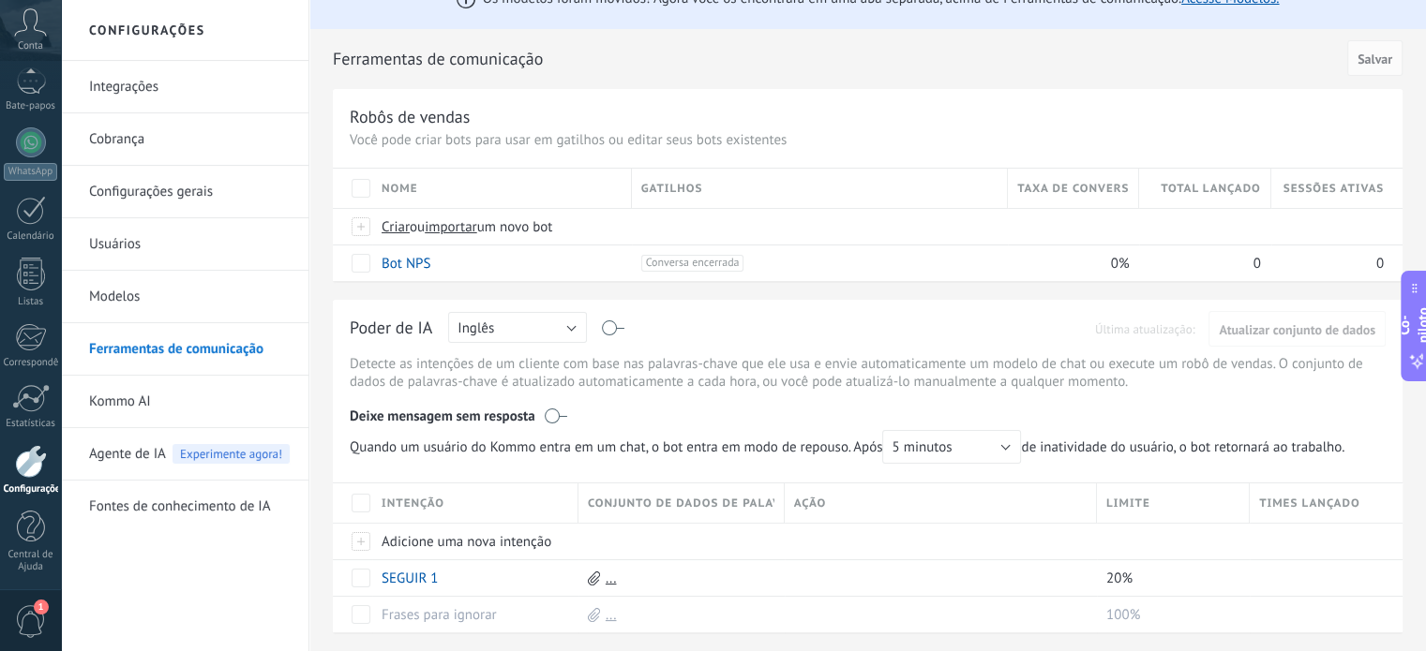
scroll to position [0, 0]
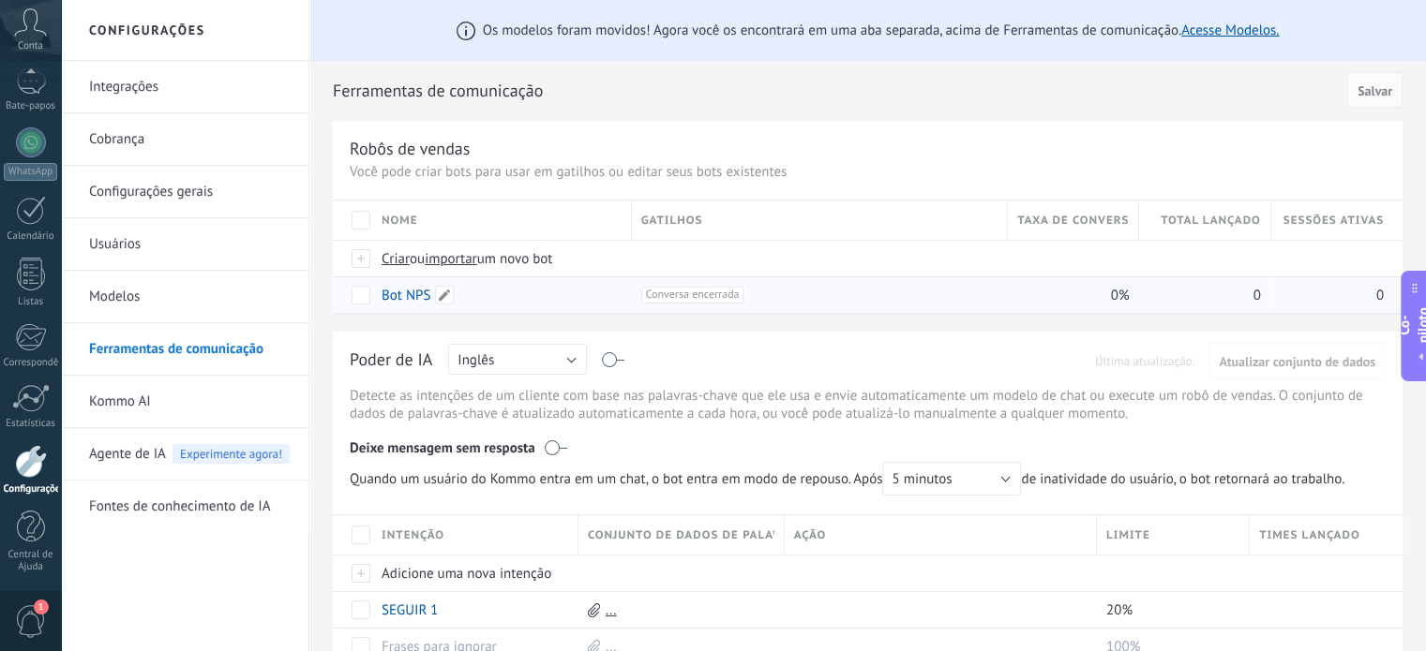
click at [421, 293] on font "Bot NPS" at bounding box center [405, 296] width 49 height 18
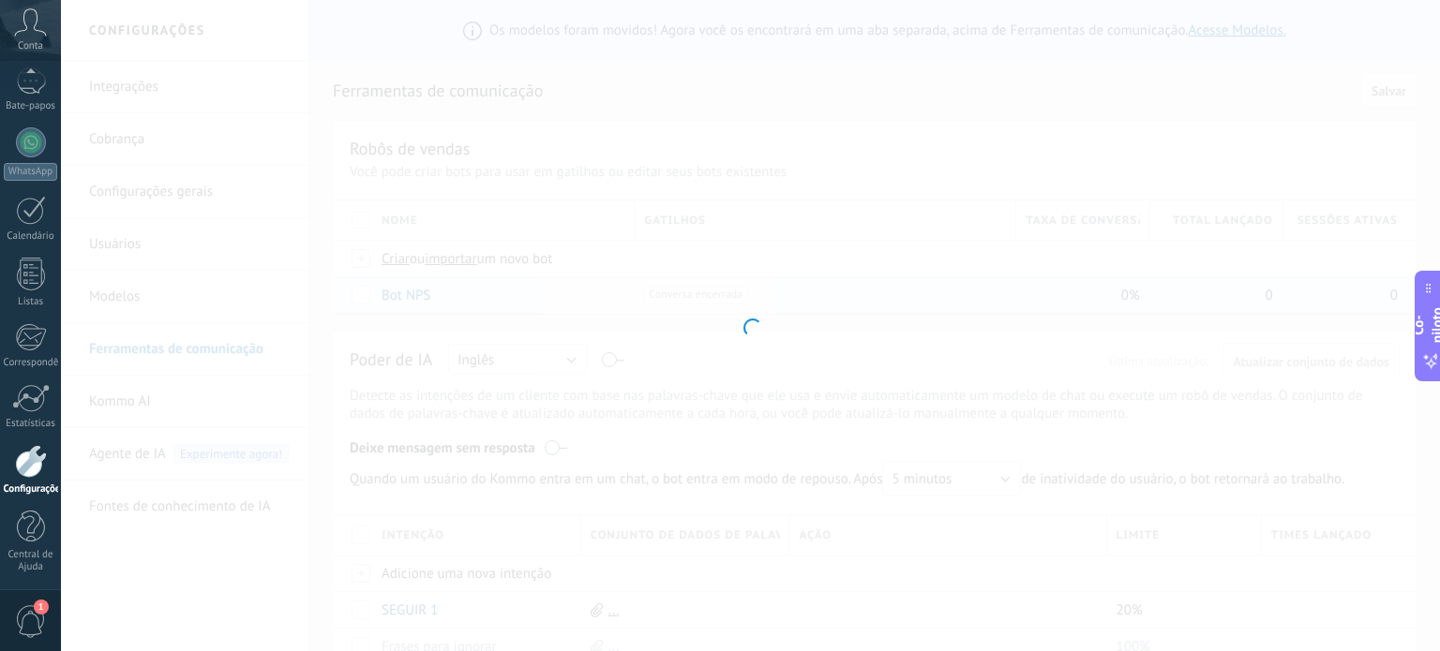
type input "*******"
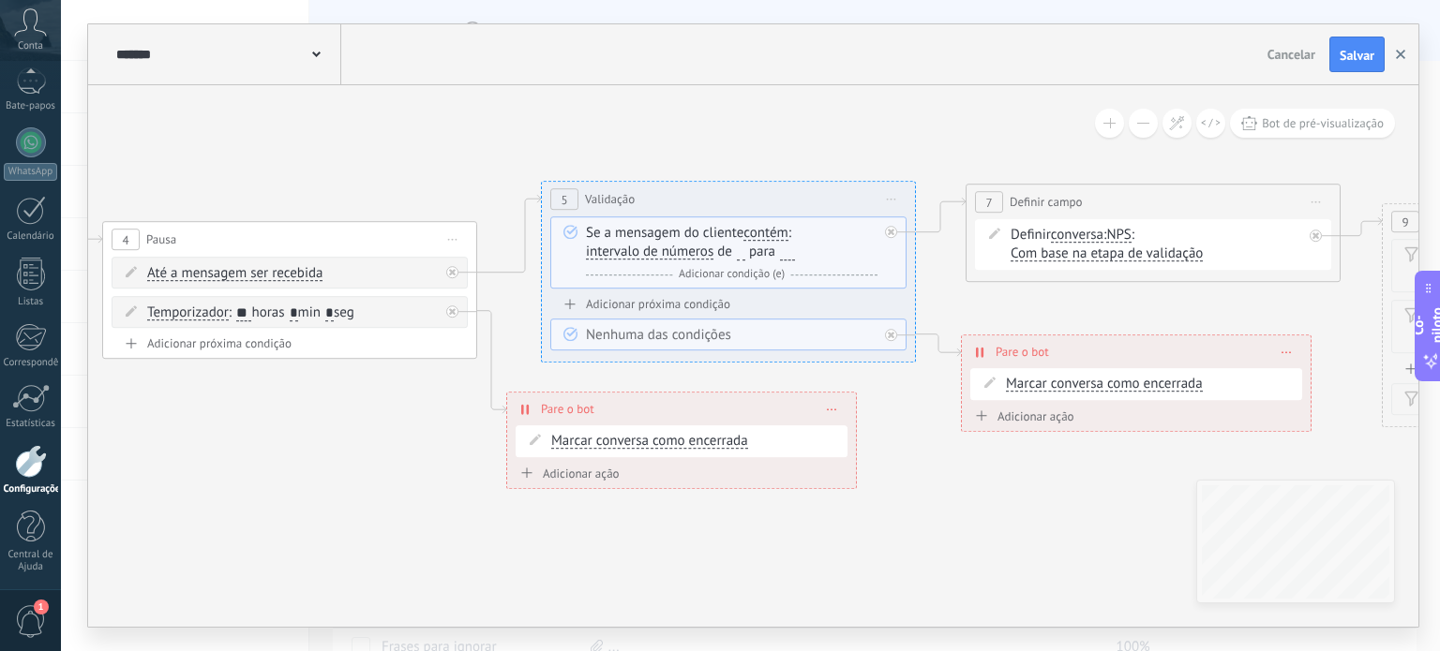
click at [1402, 53] on use "button" at bounding box center [1400, 54] width 9 height 9
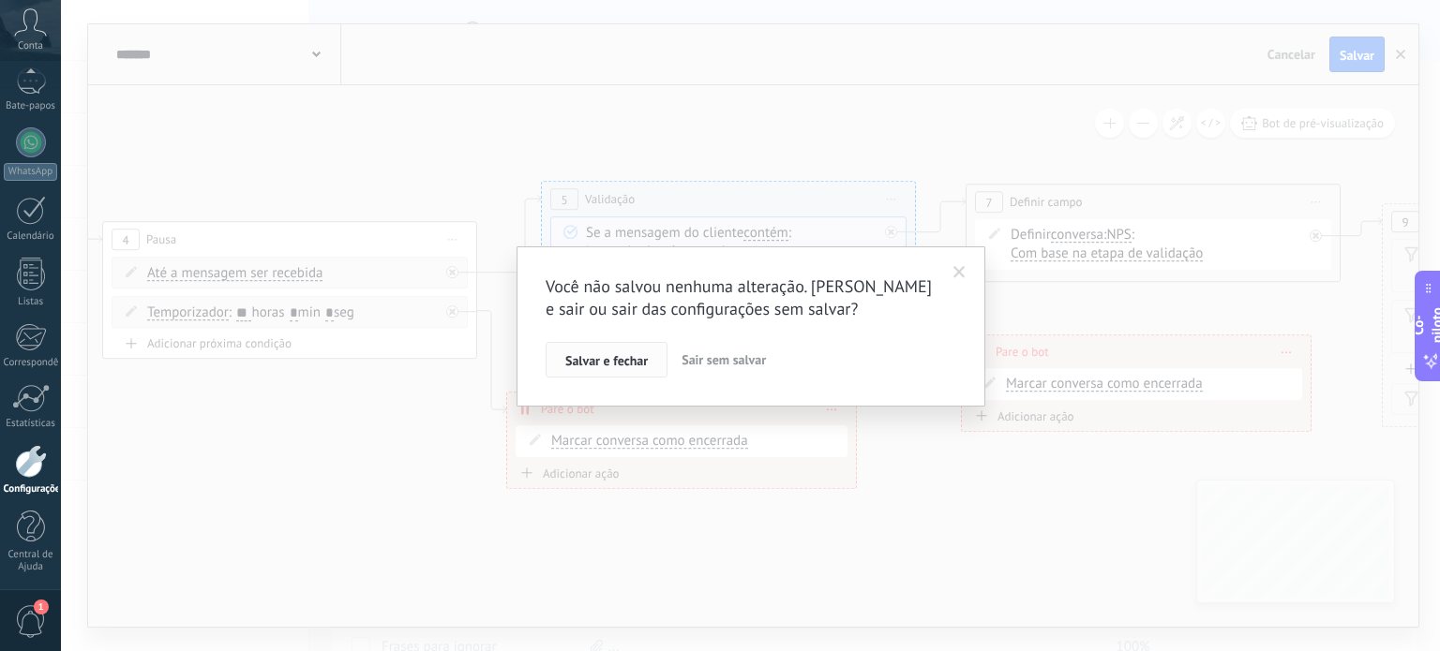
click at [611, 354] on font "Salvar e fechar" at bounding box center [606, 360] width 82 height 17
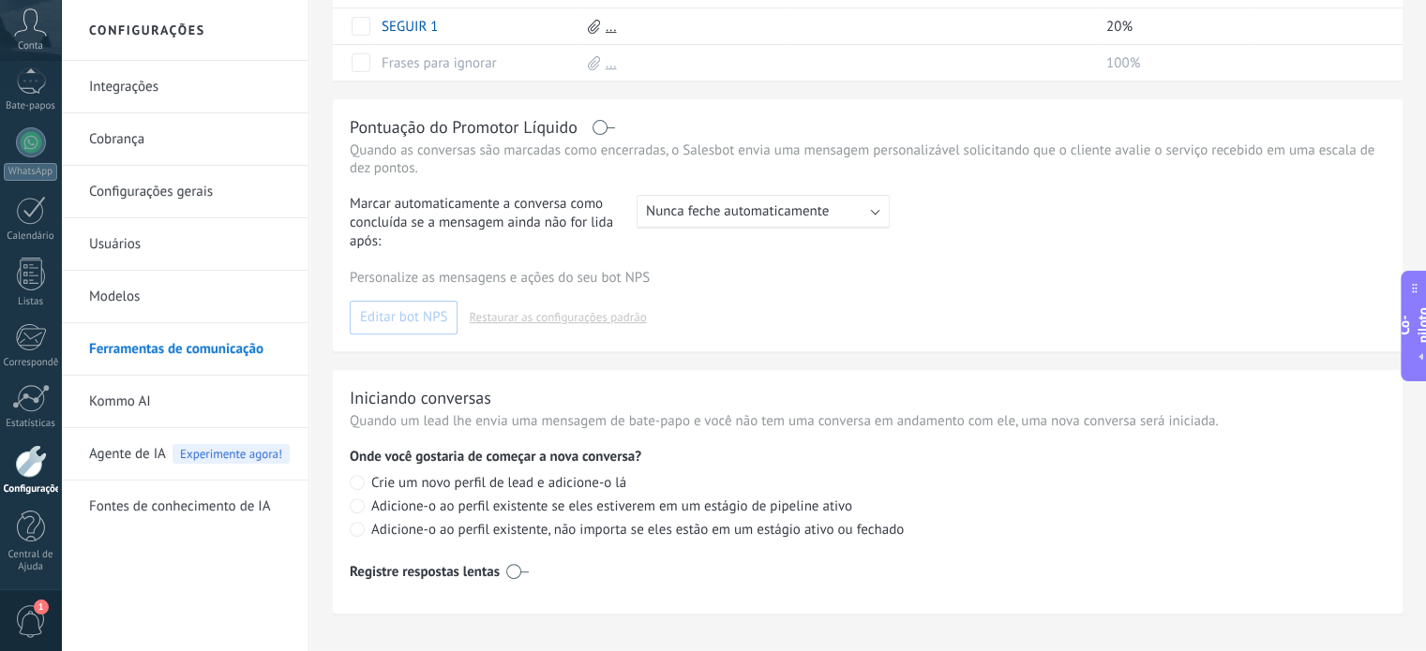
scroll to position [609, 0]
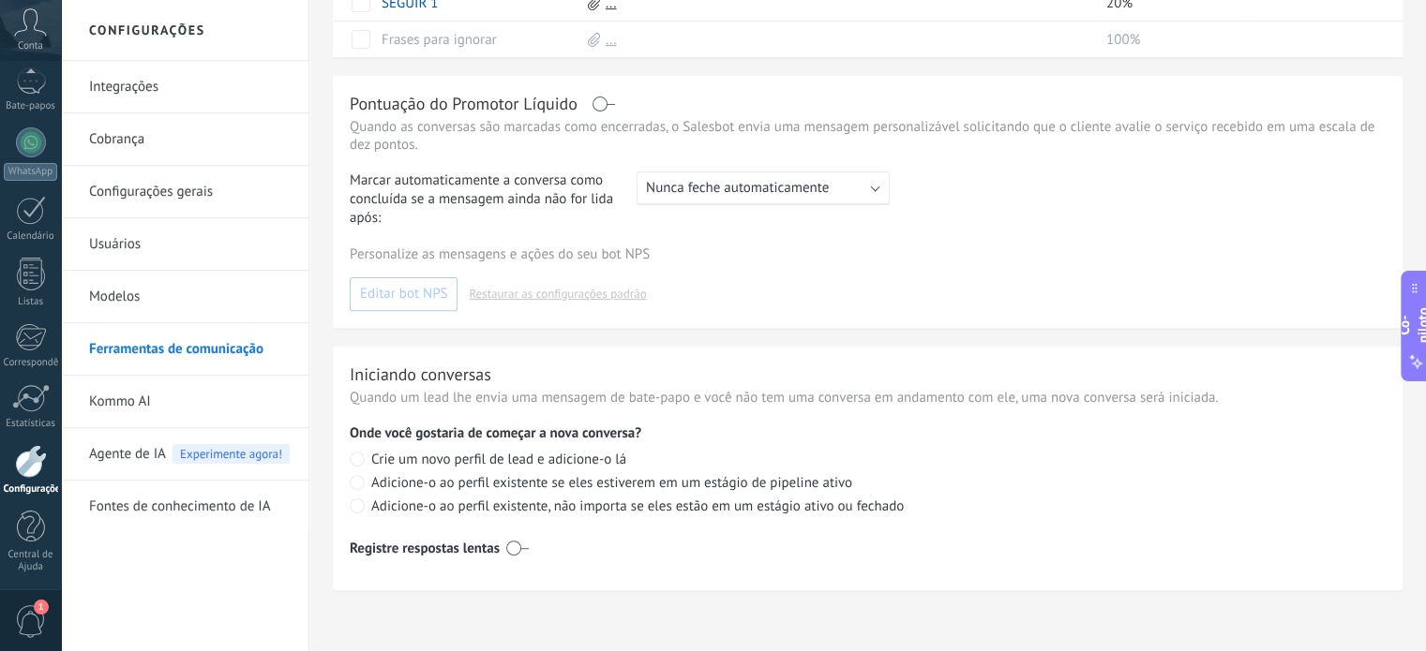
click at [513, 539] on label at bounding box center [517, 548] width 22 height 30
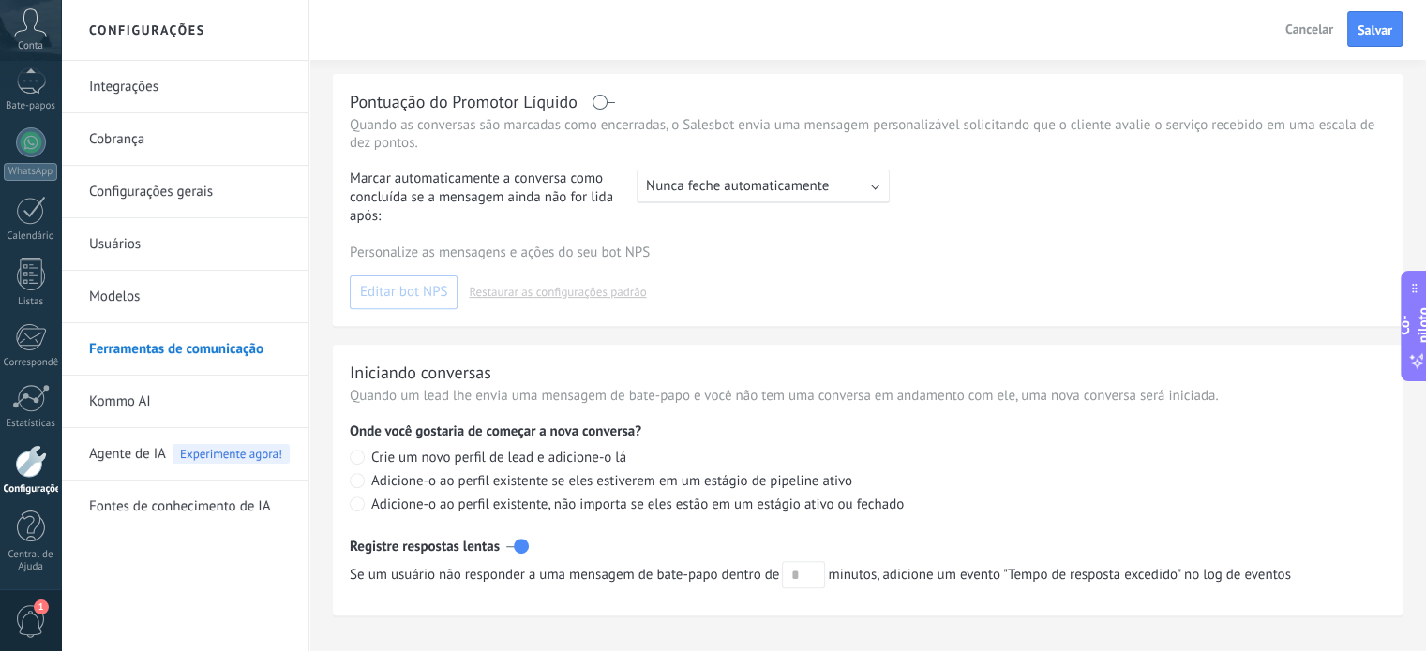
click at [513, 539] on label at bounding box center [517, 546] width 22 height 30
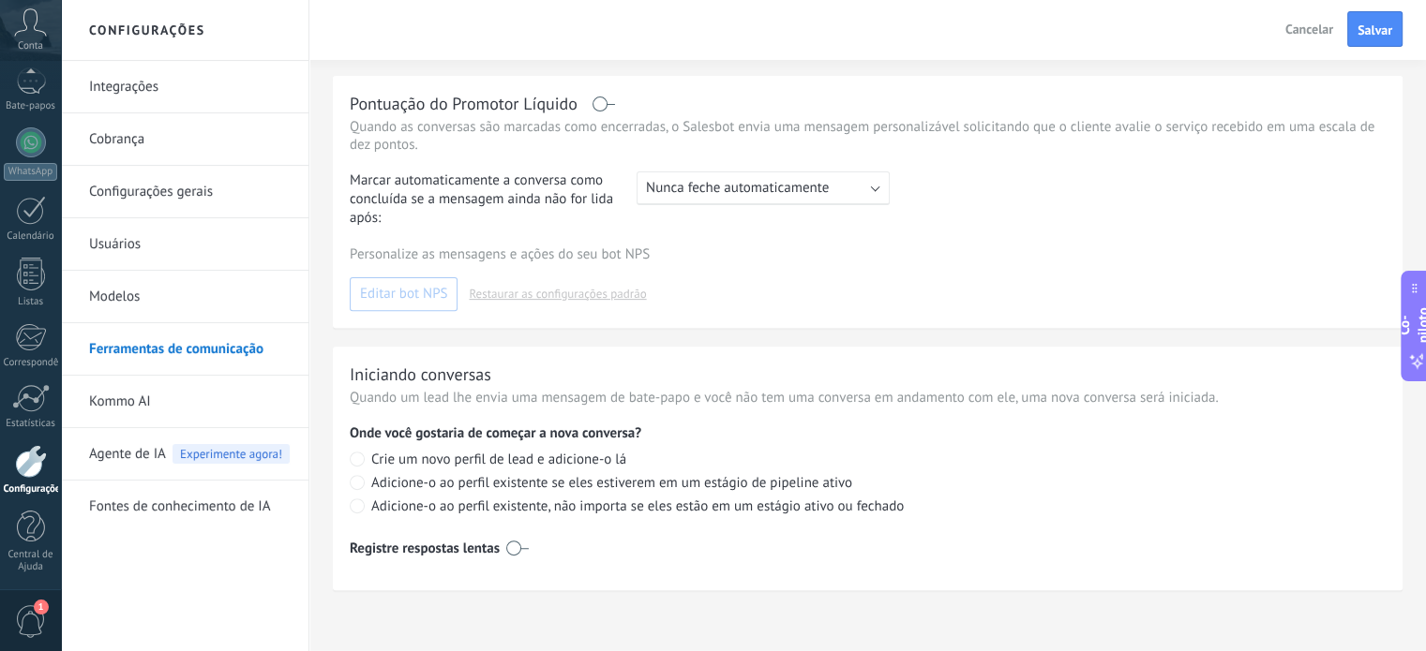
click at [360, 497] on div "Crie um novo perfil de lead e adicione-o lá Adicione-o ao perfil existente se e…" at bounding box center [868, 479] width 1036 height 74
click at [165, 404] on link "Kommo AI" at bounding box center [189, 402] width 201 height 52
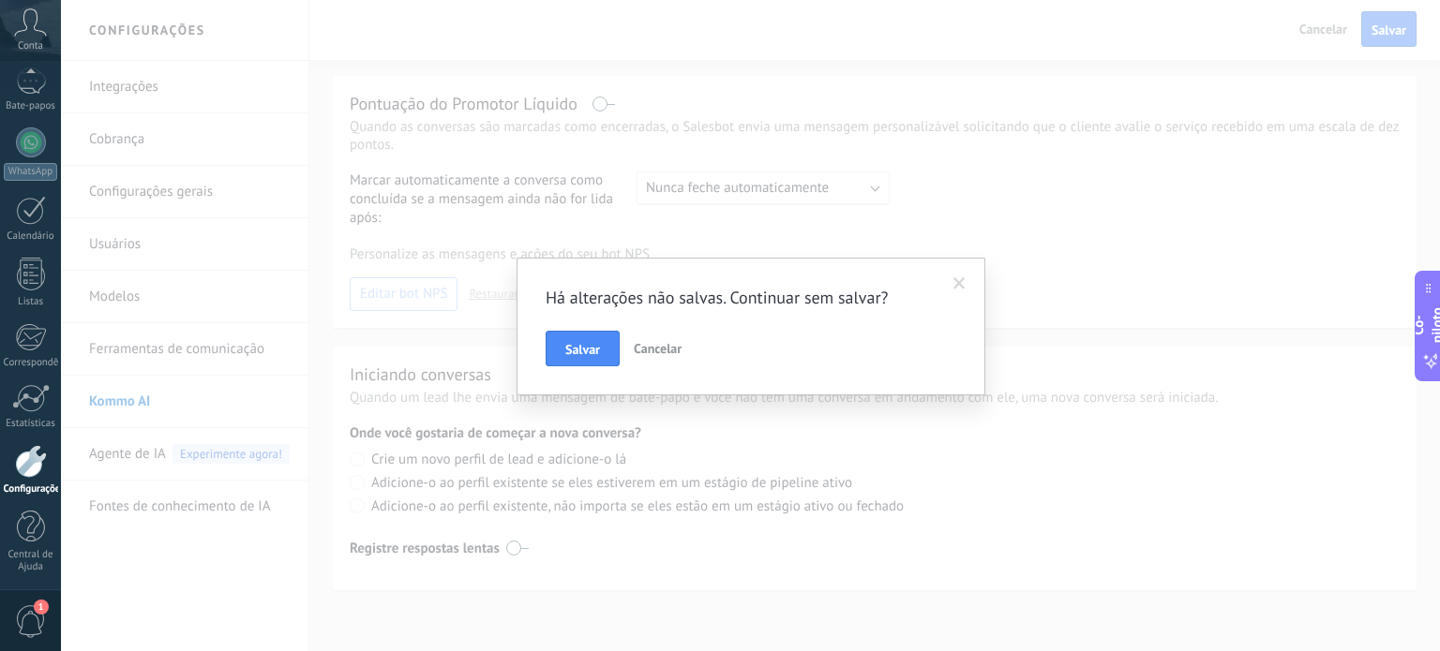
click at [644, 346] on font "Cancelar" at bounding box center [658, 348] width 48 height 17
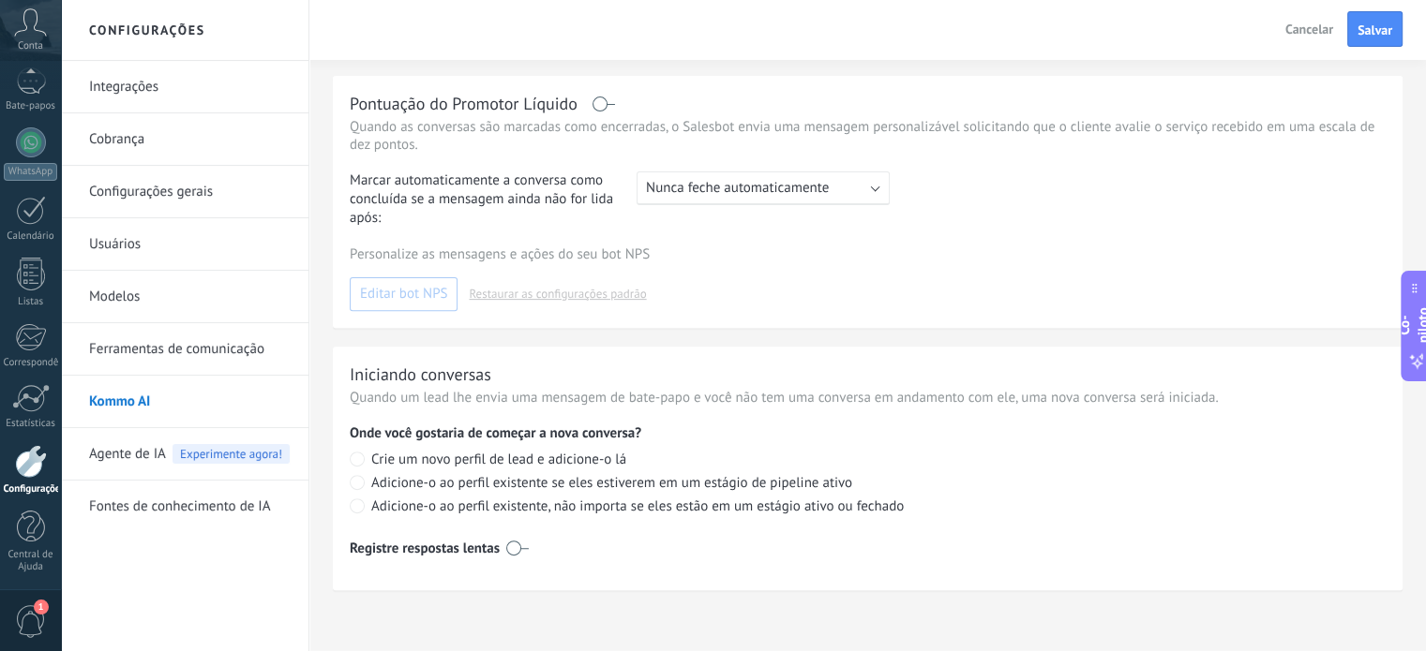
click at [172, 351] on font "Ferramentas de comunicação" at bounding box center [176, 349] width 175 height 18
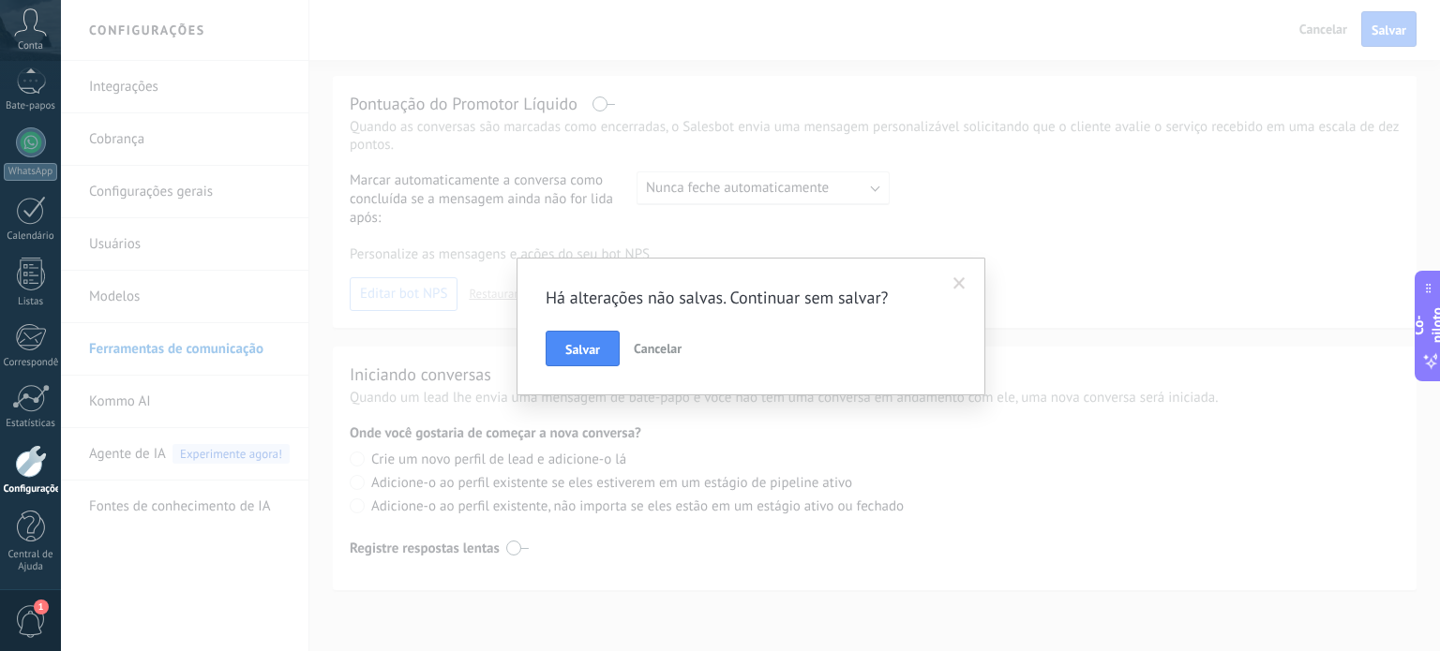
click at [648, 344] on font "Cancelar" at bounding box center [658, 348] width 48 height 17
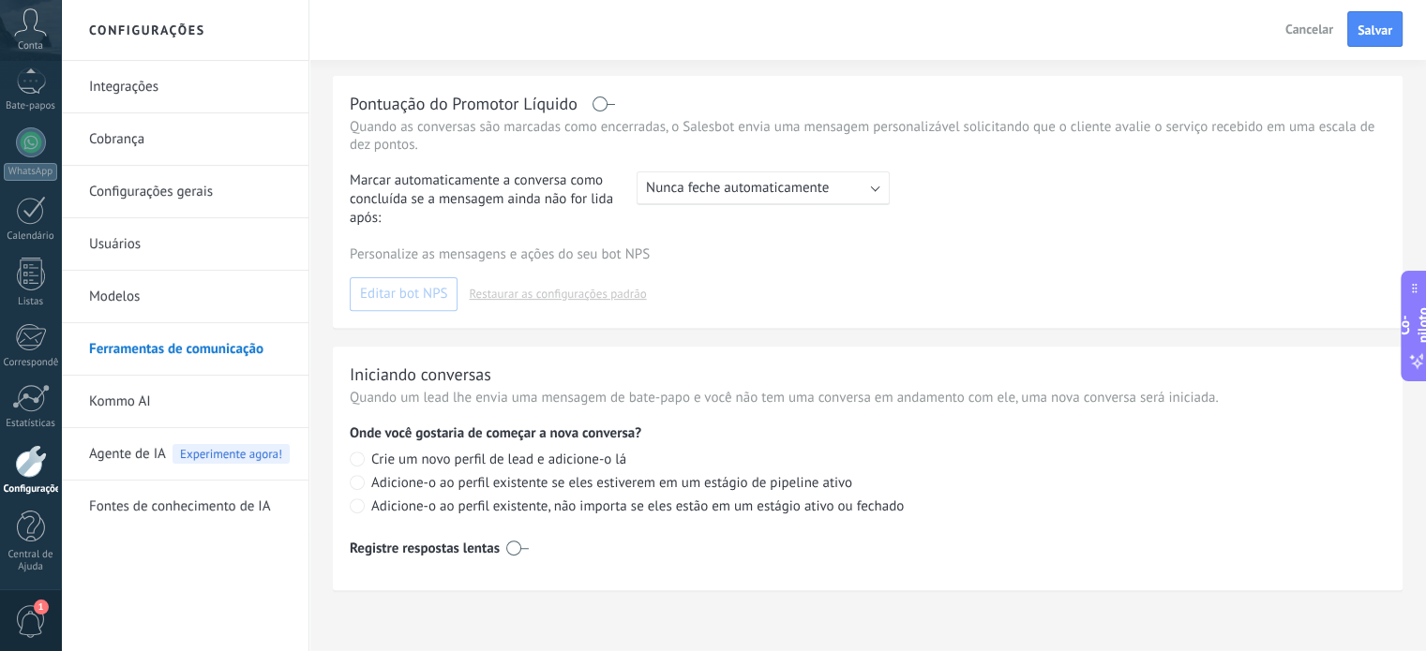
click at [254, 296] on link "Modelos" at bounding box center [189, 297] width 201 height 52
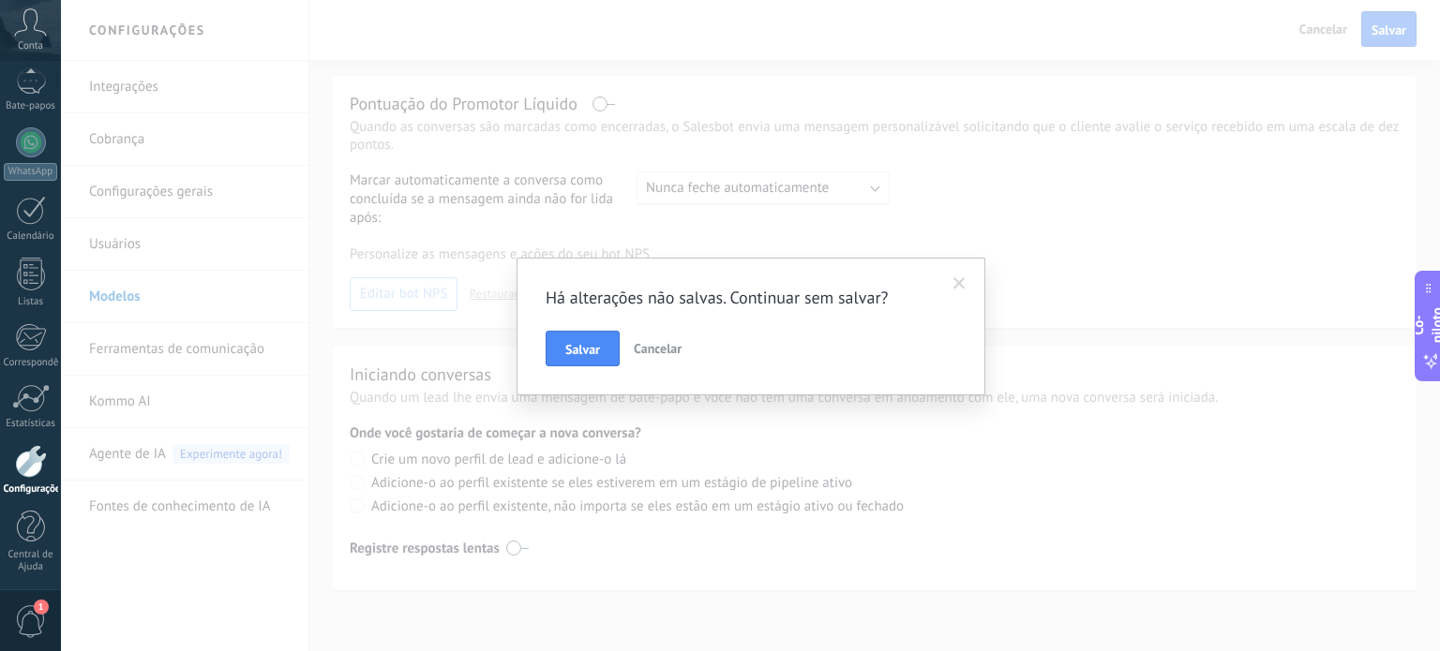
click at [660, 338] on button "Cancelar" at bounding box center [657, 349] width 63 height 36
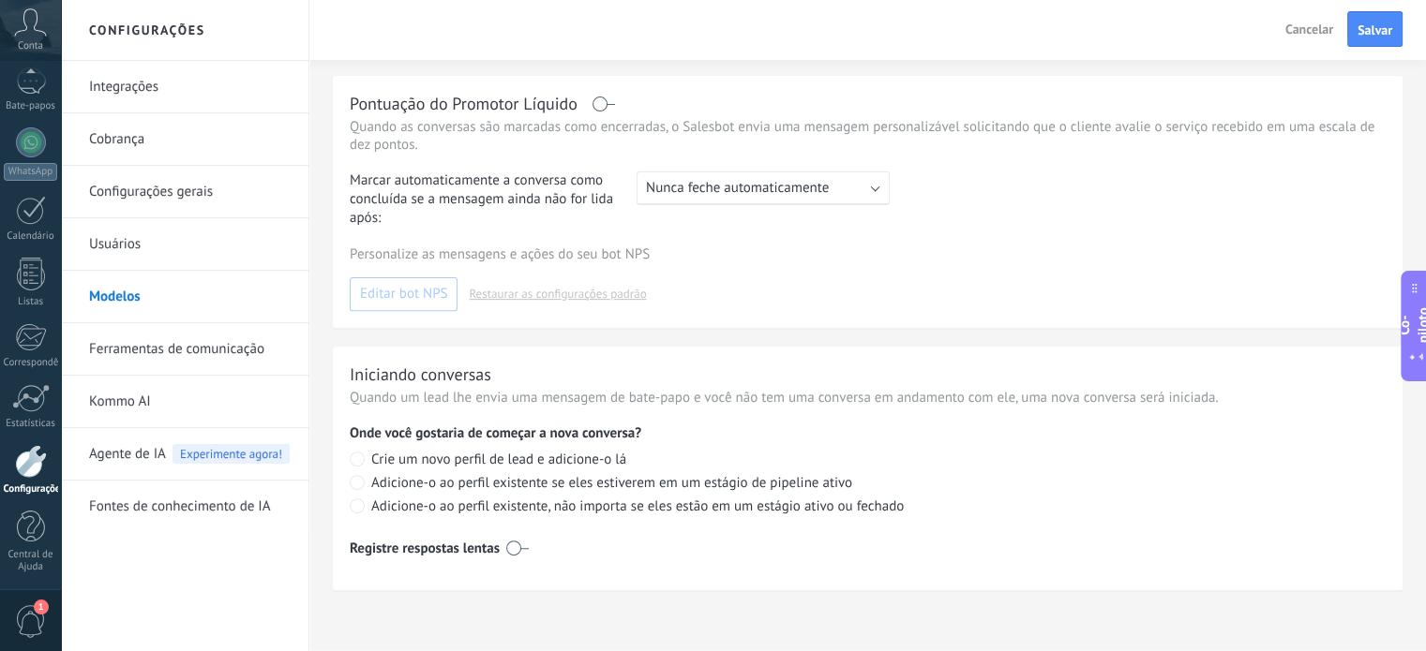
click at [184, 254] on link "Usuários" at bounding box center [189, 244] width 201 height 52
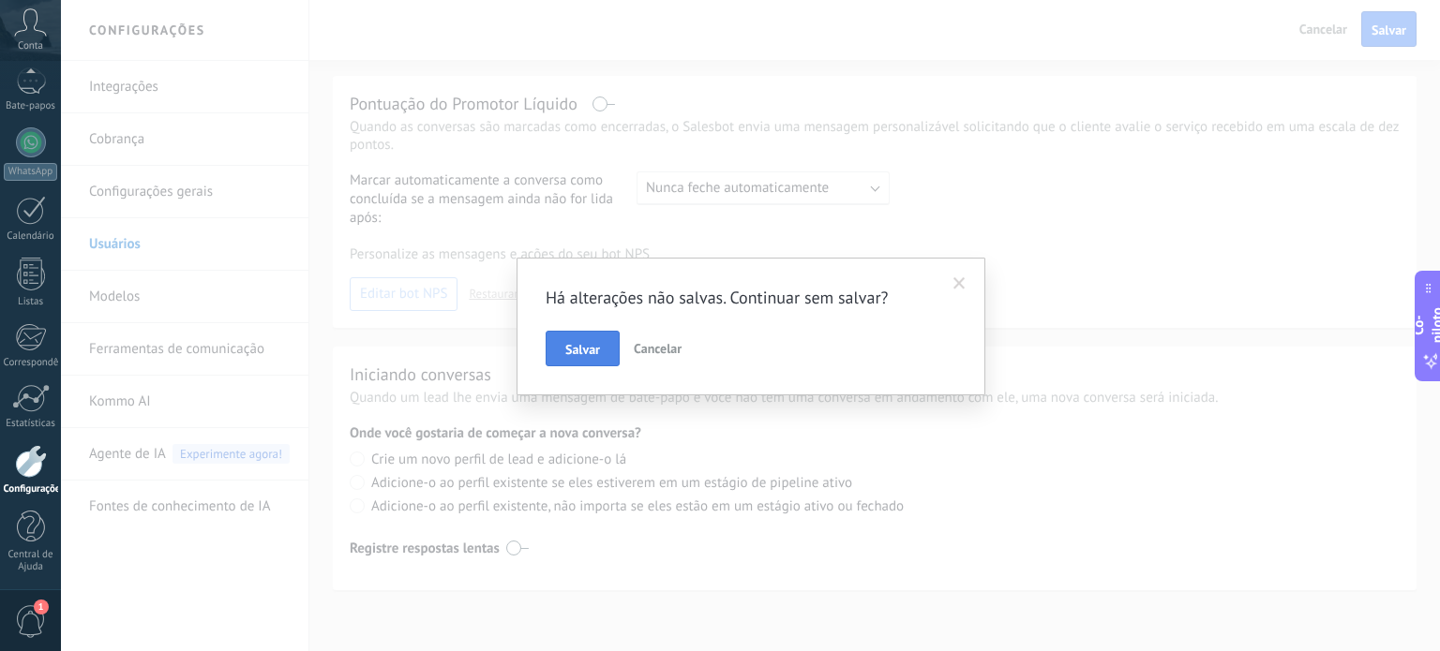
click at [589, 348] on font "Salvar" at bounding box center [582, 349] width 35 height 17
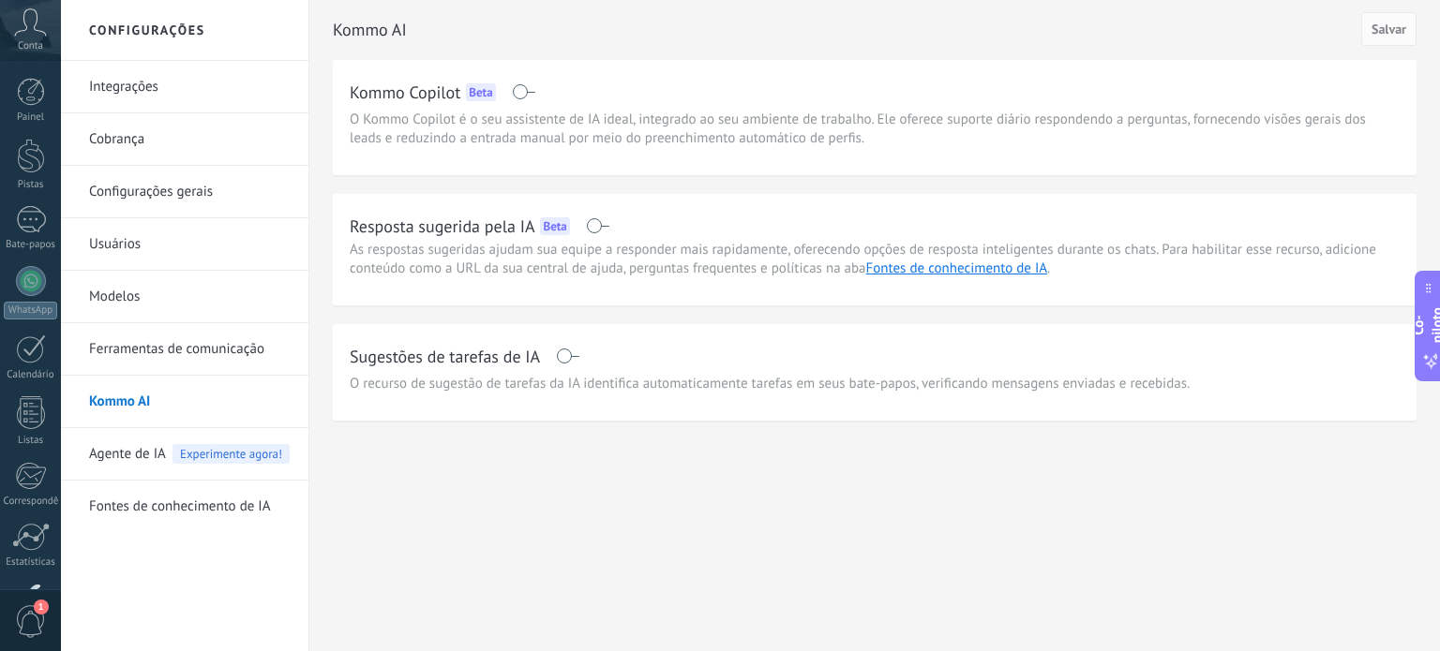
click at [155, 250] on link "Usuários" at bounding box center [189, 244] width 201 height 52
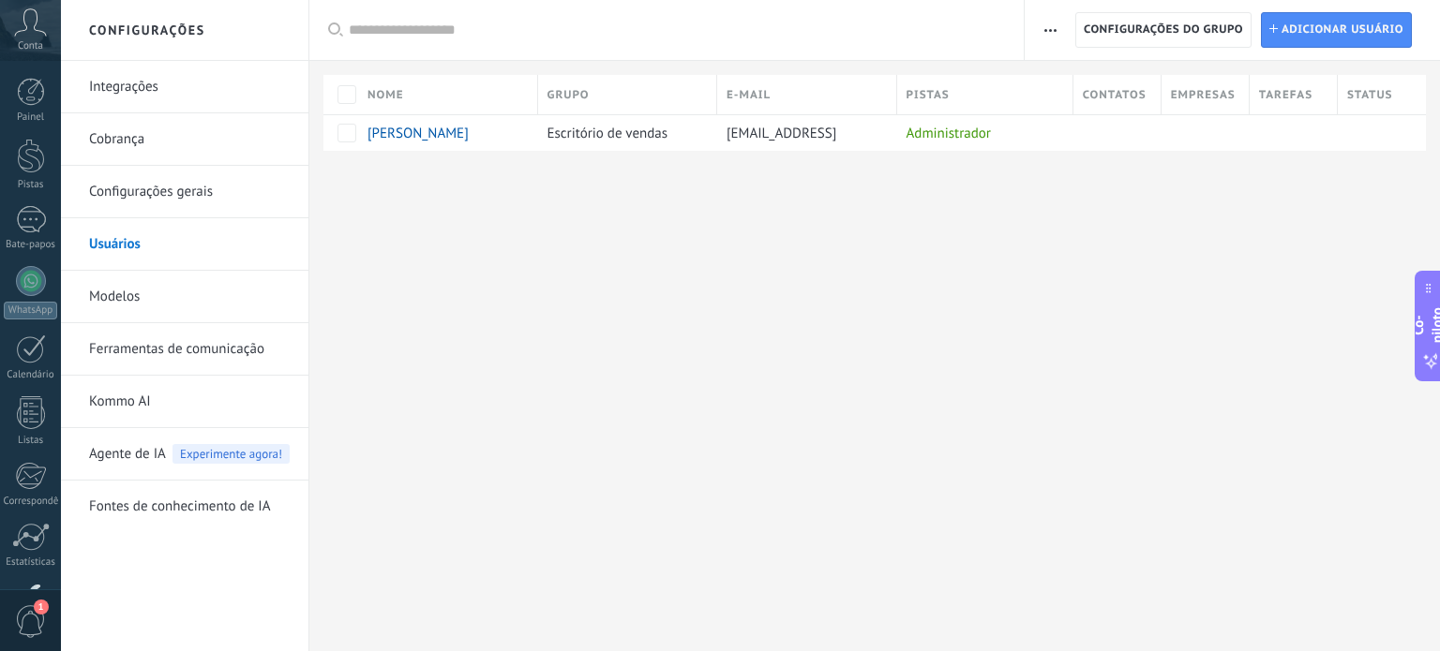
click at [154, 299] on link "Modelos" at bounding box center [189, 297] width 201 height 52
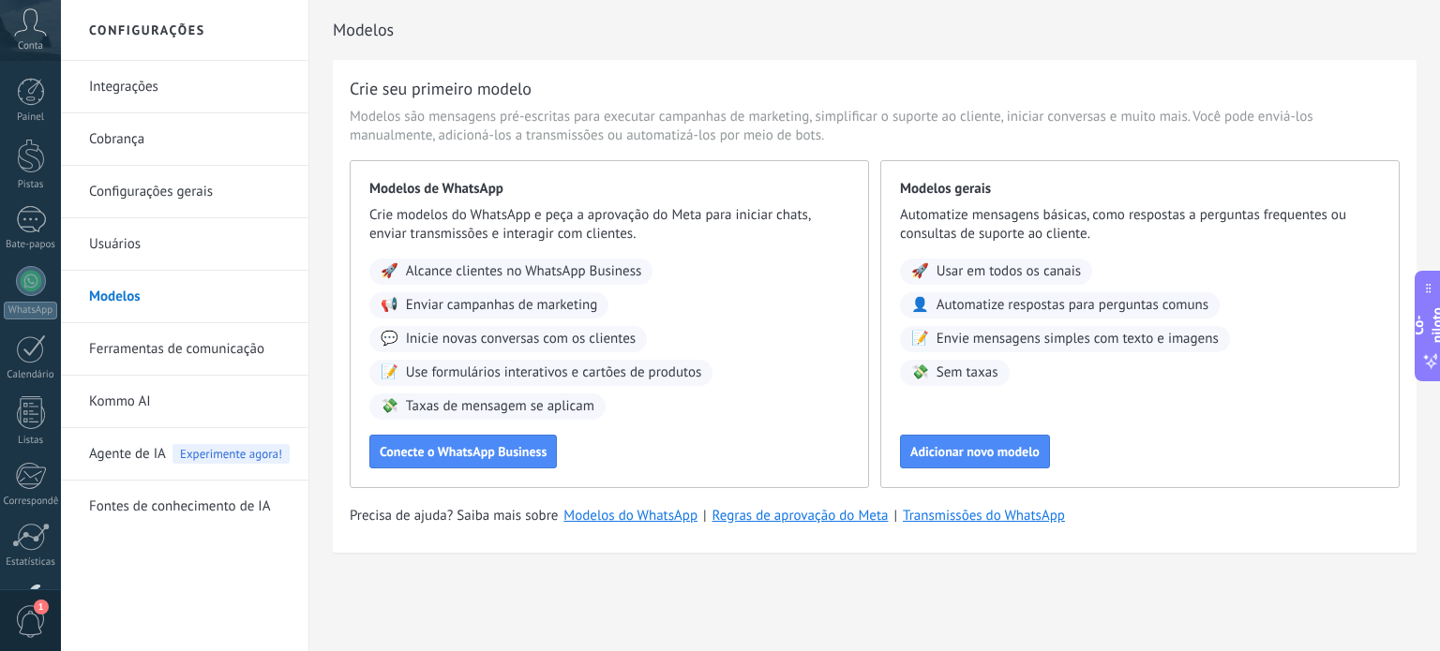
click at [154, 333] on link "Ferramentas de comunicação" at bounding box center [189, 349] width 201 height 52
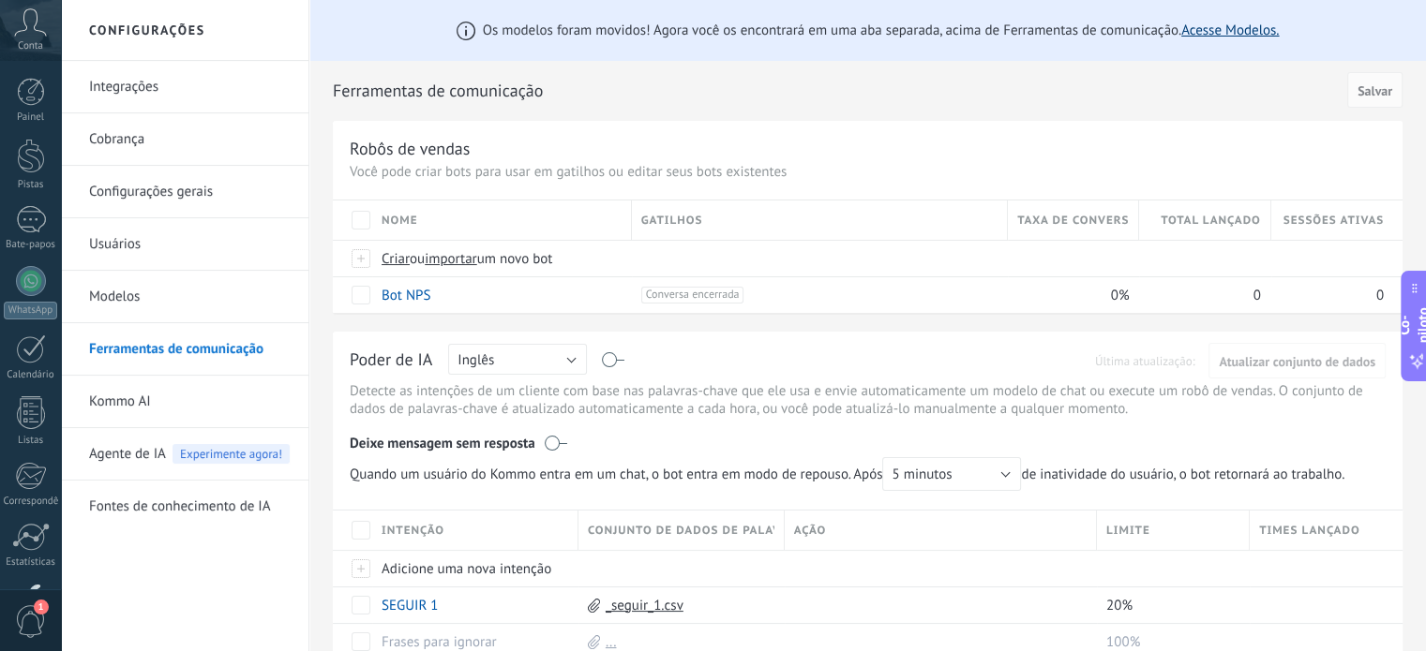
click at [1242, 26] on font "Acesse Modelos." at bounding box center [1229, 31] width 97 height 18
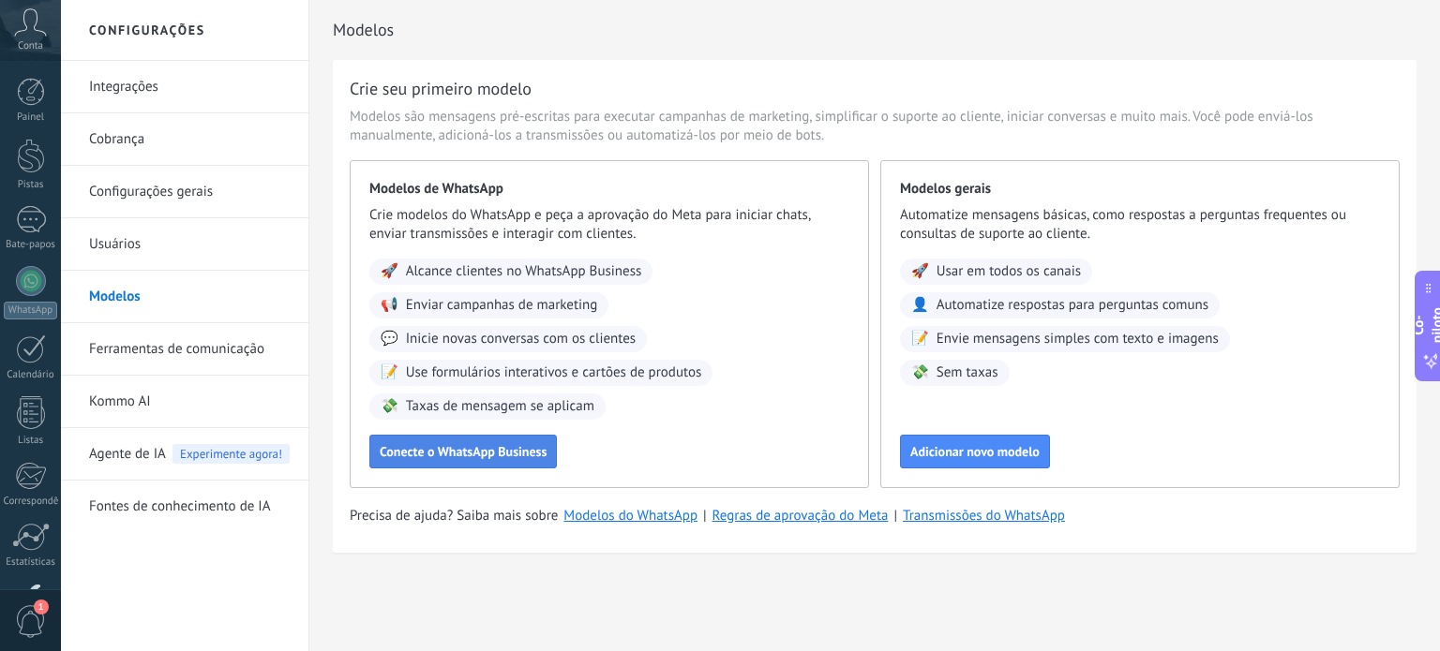
click at [401, 455] on font "Conecte o WhatsApp Business" at bounding box center [463, 451] width 167 height 17
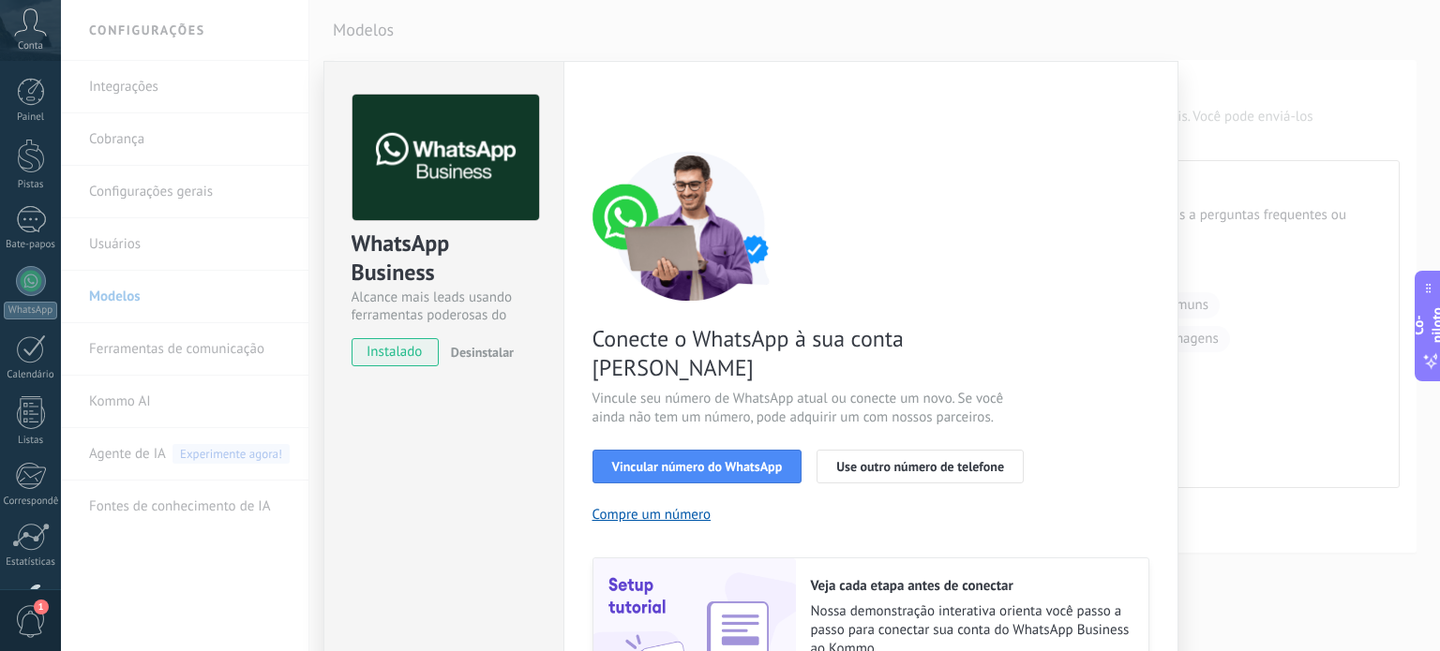
click at [401, 455] on div "WhatsApp Business Alcance mais leads usando ferramentas poderosas do WhatsApp i…" at bounding box center [443, 426] width 240 height 731
drag, startPoint x: 401, startPoint y: 455, endPoint x: 410, endPoint y: 460, distance: 9.6
click at [410, 460] on div "WhatsApp Business Alcance mais leads usando ferramentas poderosas do WhatsApp i…" at bounding box center [443, 426] width 240 height 731
click at [647, 458] on font "Vincular número do WhatsApp" at bounding box center [697, 466] width 171 height 17
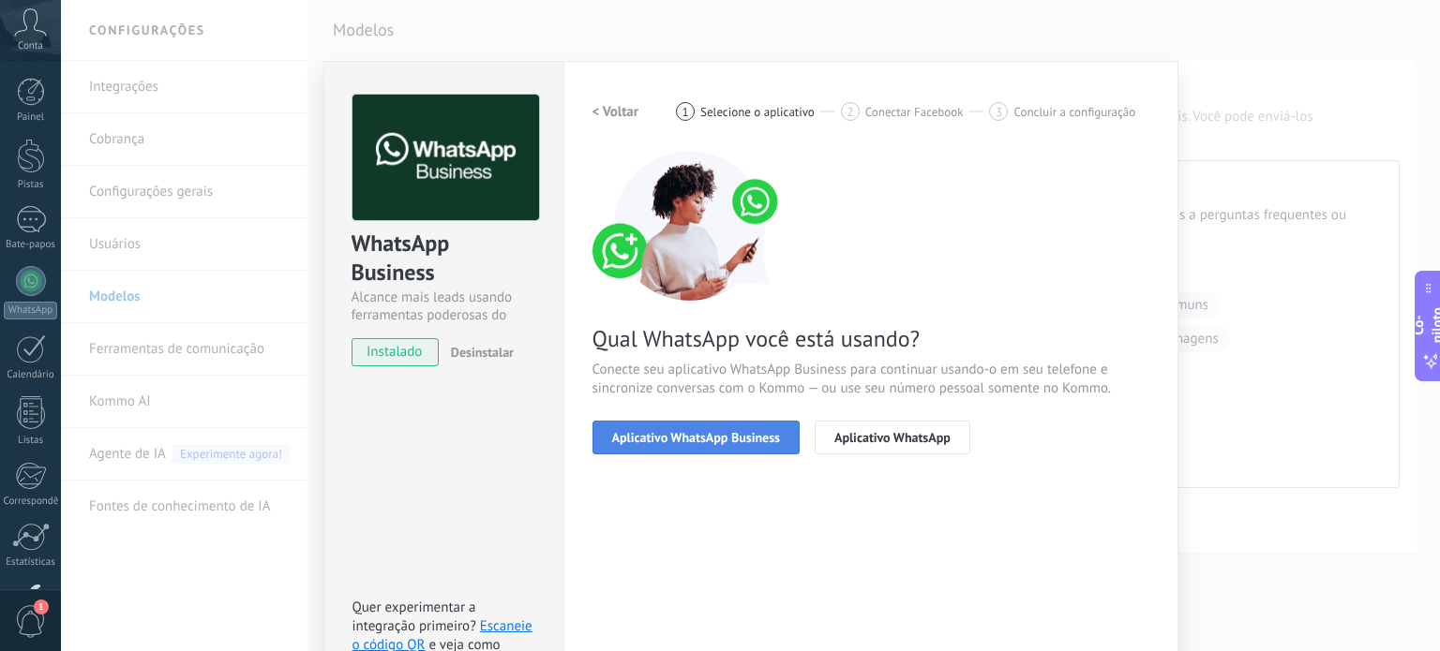
click at [700, 426] on button "Aplicativo WhatsApp Business" at bounding box center [695, 438] width 207 height 34
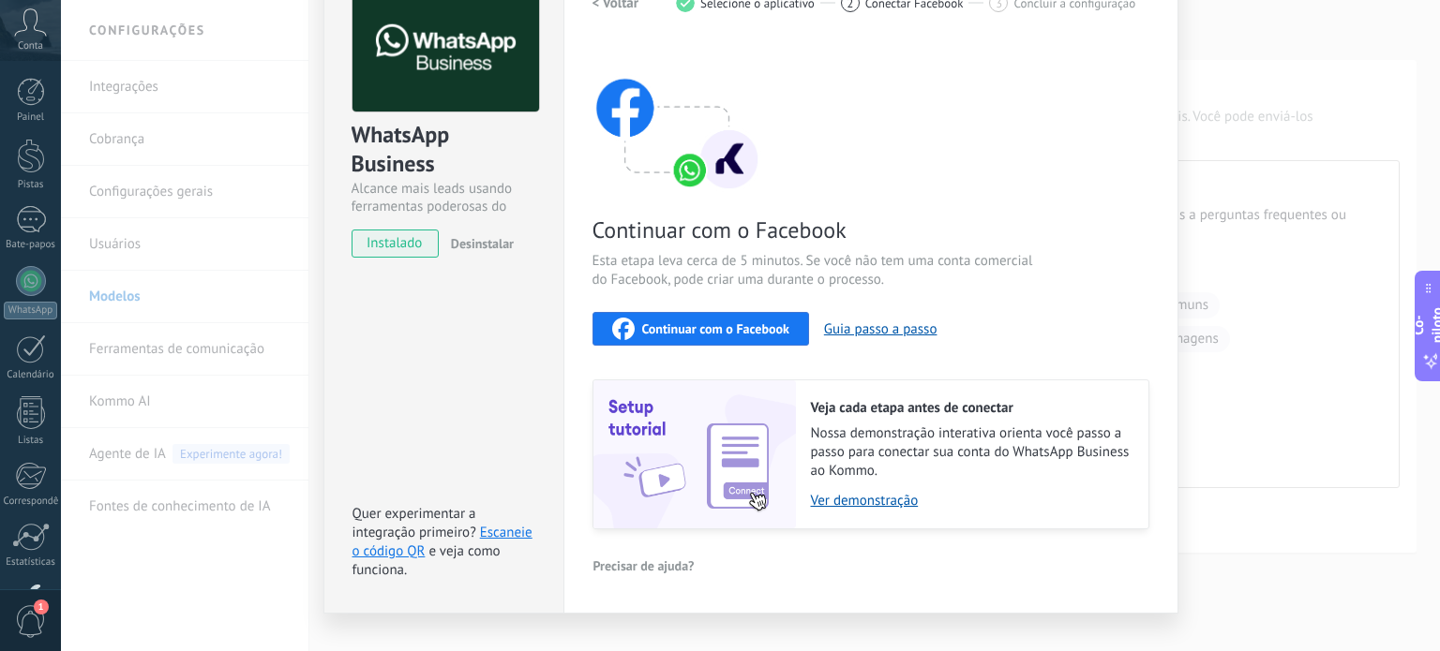
scroll to position [109, 0]
click at [722, 321] on font "Continuar com o Facebook" at bounding box center [715, 329] width 147 height 17
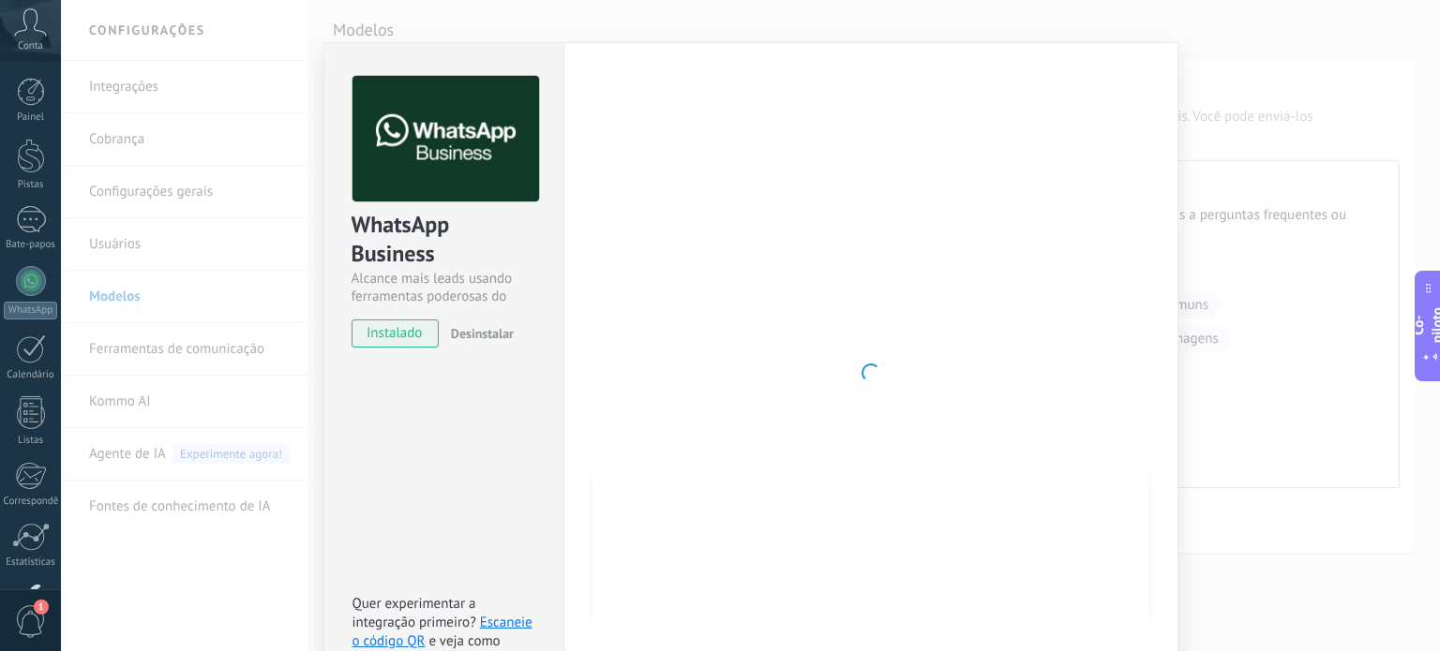
scroll to position [0, 0]
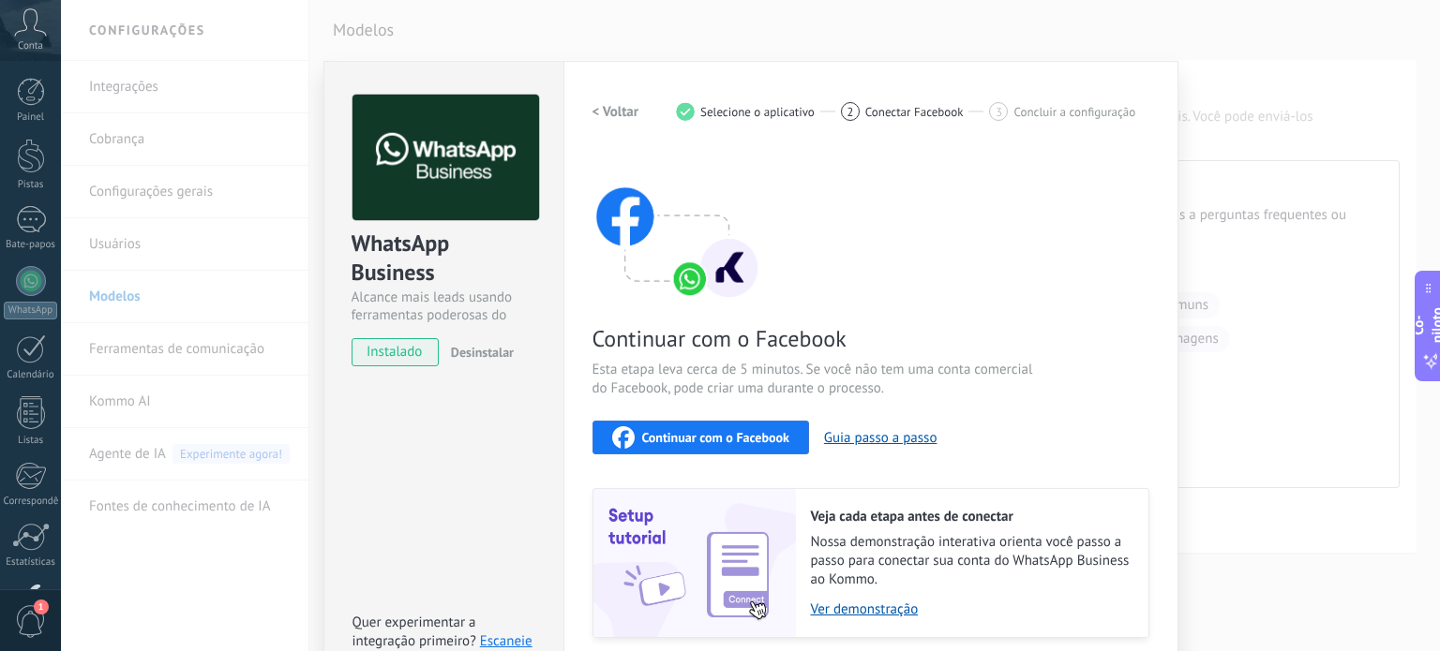
click at [485, 468] on div "WhatsApp Business Alcance mais leads usando ferramentas poderosas do WhatsApp i…" at bounding box center [443, 392] width 240 height 662
click at [620, 449] on button "Continuar com o Facebook" at bounding box center [700, 438] width 216 height 34
click at [374, 447] on div "WhatsApp Business Alcance mais leads usando ferramentas poderosas do WhatsApp i…" at bounding box center [443, 392] width 240 height 662
click at [675, 431] on font "Continuar com o Facebook" at bounding box center [715, 437] width 147 height 17
